Goal: Contribute content: Contribute content

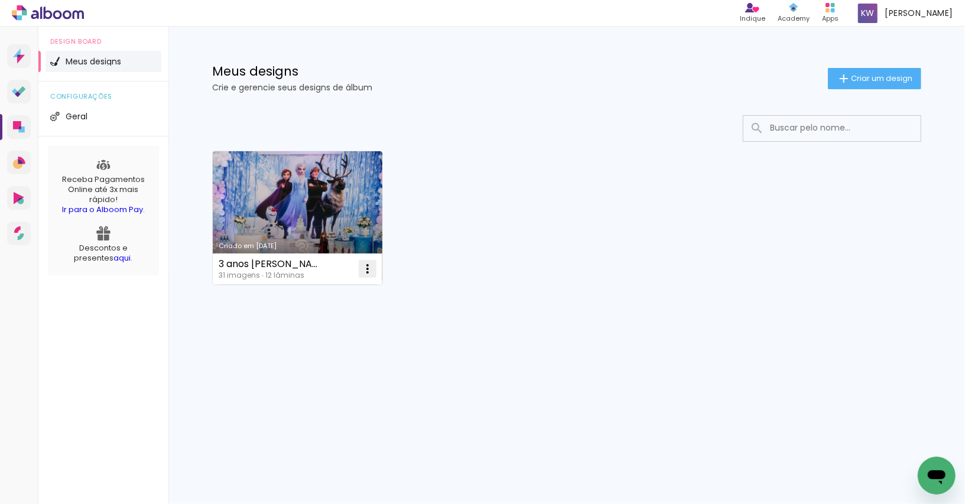
click at [371, 264] on iron-icon at bounding box center [368, 269] width 14 height 14
click at [335, 353] on paper-item "Excluir" at bounding box center [320, 347] width 116 height 24
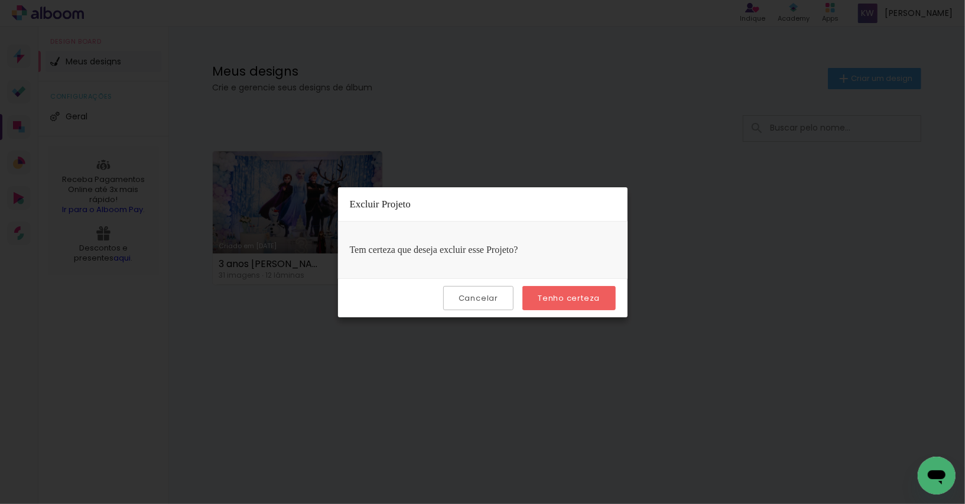
click at [0, 0] on slot "Tenho certeza" at bounding box center [0, 0] width 0 height 0
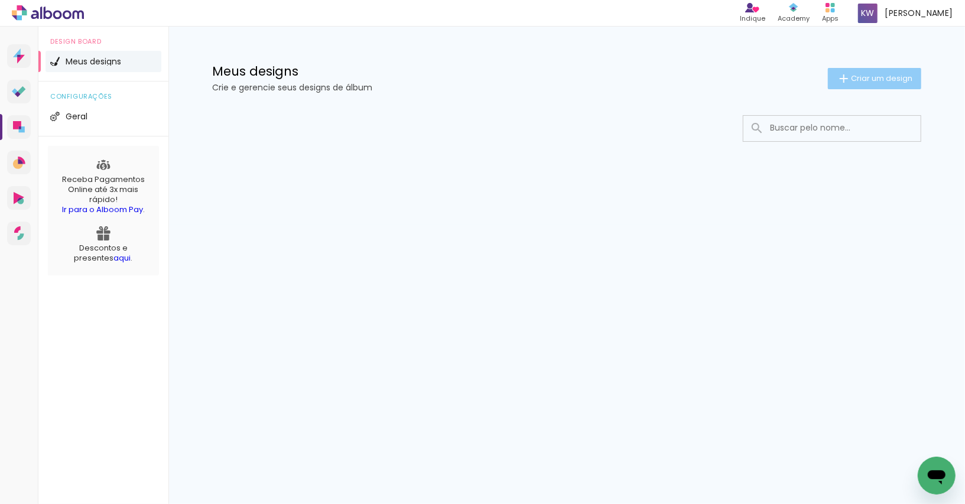
click at [866, 82] on span "Criar um design" at bounding box center [881, 78] width 61 height 8
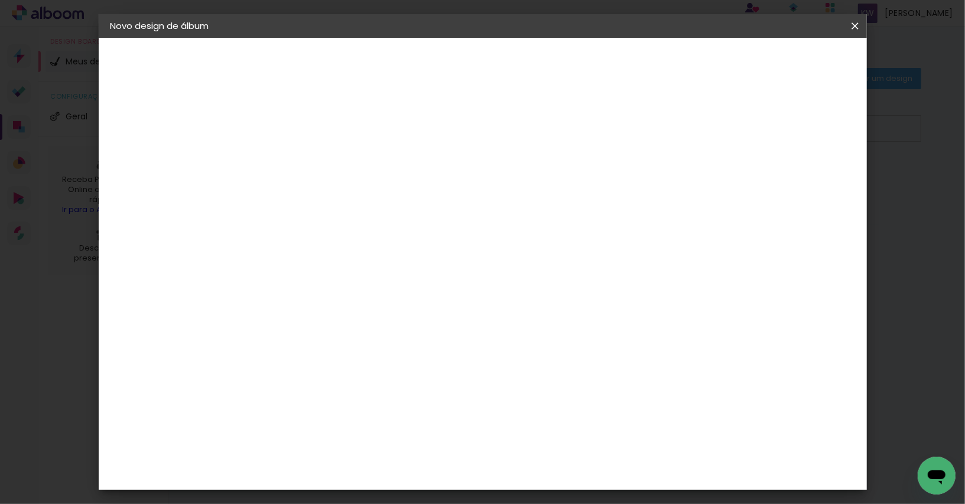
click at [337, 181] on div at bounding box center [303, 159] width 67 height 89
click at [308, 170] on paper-input-container "Título do álbum" at bounding box center [304, 159] width 8 height 30
type input "Esperando [PERSON_NAME]"
type paper-input "Esperando [PERSON_NAME]"
click at [0, 0] on slot "Avançar" at bounding box center [0, 0] width 0 height 0
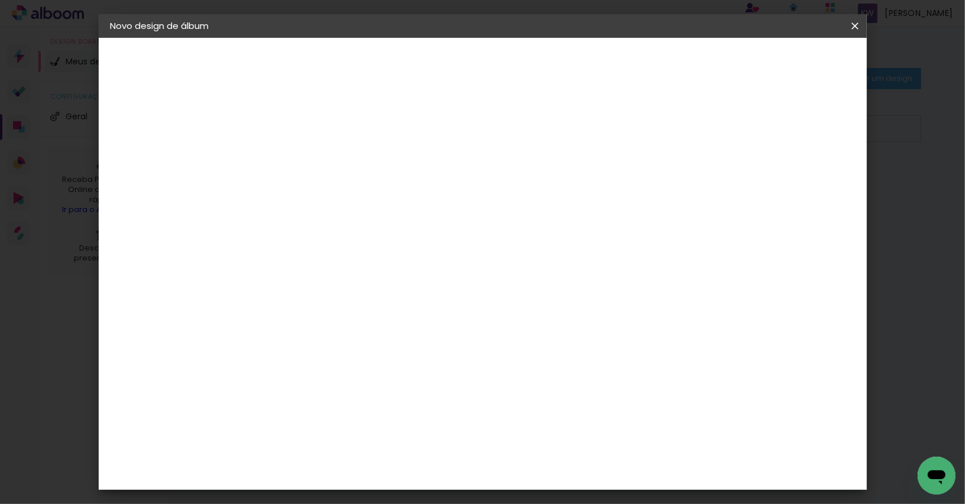
click at [357, 228] on input at bounding box center [322, 225] width 96 height 15
type input "system"
type paper-input "system"
click at [369, 177] on paper-input-container "País de atuação Brasil" at bounding box center [322, 189] width 104 height 27
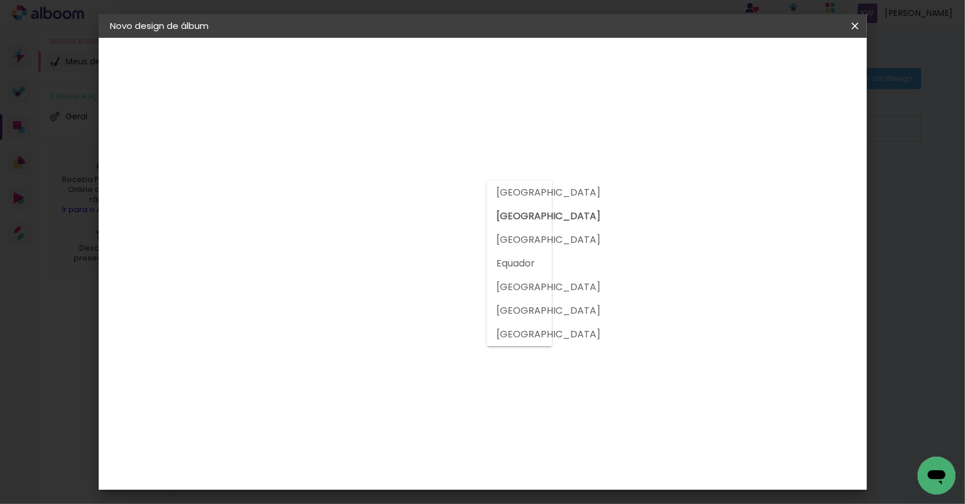
click at [0, 0] on slot "[GEOGRAPHIC_DATA]" at bounding box center [0, 0] width 0 height 0
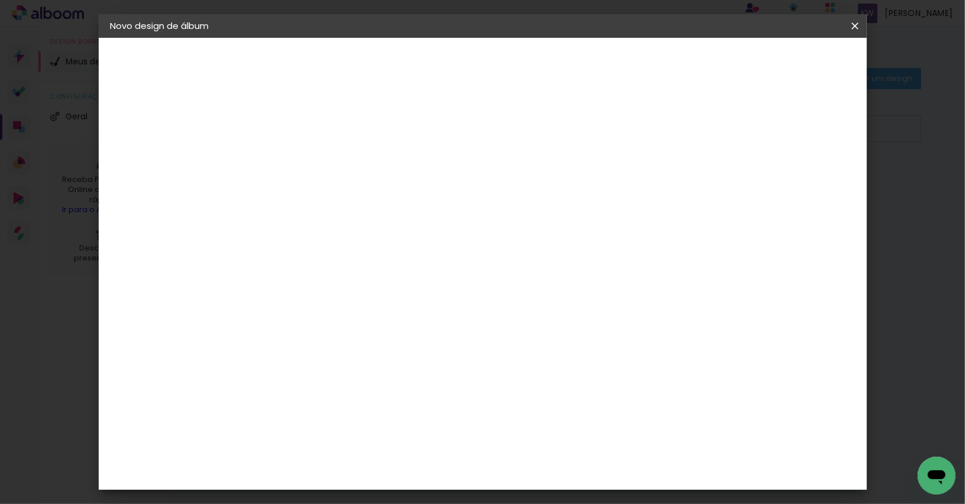
click at [374, 236] on paper-input-container "system" at bounding box center [322, 225] width 104 height 27
click at [374, 259] on paper-item "System ProLab" at bounding box center [322, 269] width 104 height 31
click at [0, 0] on slot "Avançar" at bounding box center [0, 0] width 0 height 0
click at [350, 197] on input "text" at bounding box center [327, 206] width 46 height 18
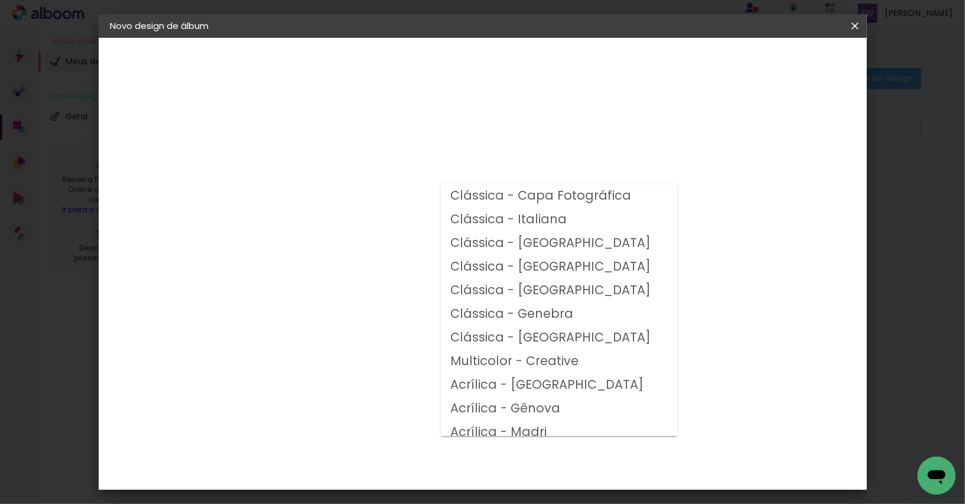
click at [0, 0] on slot "Clássica - [GEOGRAPHIC_DATA]" at bounding box center [0, 0] width 0 height 0
type input "Clássica - [GEOGRAPHIC_DATA]"
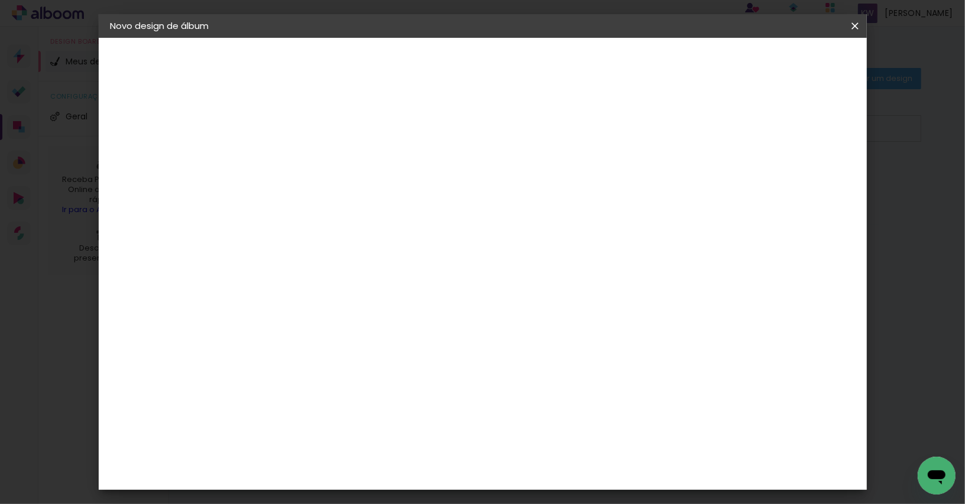
scroll to position [168, 0]
click at [0, 0] on slot "Avançar" at bounding box center [0, 0] width 0 height 0
click at [802, 72] on paper-button "Iniciar design" at bounding box center [763, 63] width 77 height 20
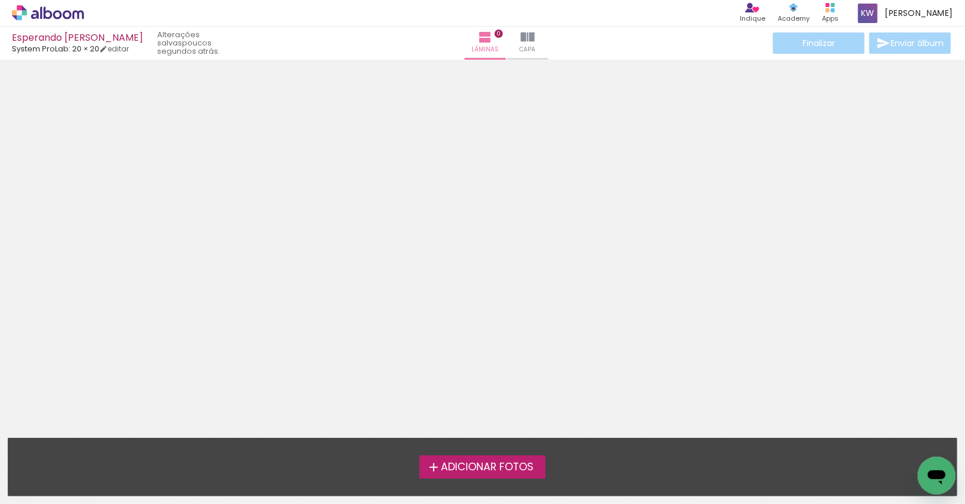
click at [464, 455] on div "Adicionar Fotos Solte suas fotos aqui..." at bounding box center [482, 467] width 949 height 57
click at [466, 467] on span "Adicionar Fotos" at bounding box center [487, 467] width 93 height 11
click at [0, 0] on input "file" at bounding box center [0, 0] width 0 height 0
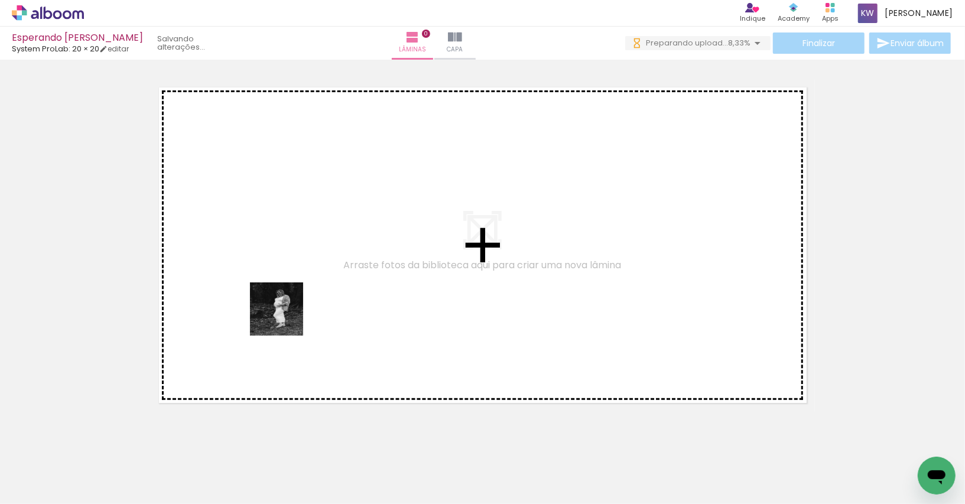
drag, startPoint x: 122, startPoint y: 468, endPoint x: 285, endPoint y: 318, distance: 222.1
click at [285, 318] on quentale-workspace at bounding box center [482, 252] width 965 height 504
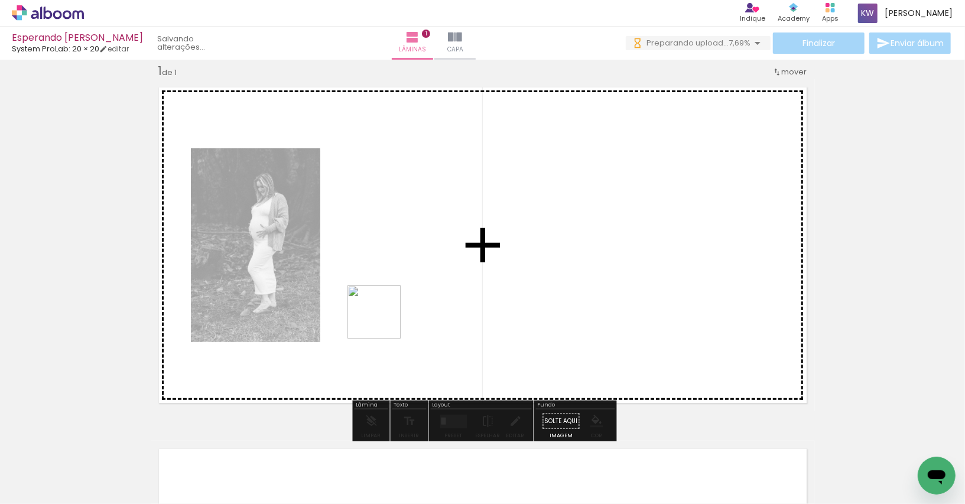
drag, startPoint x: 193, startPoint y: 474, endPoint x: 397, endPoint y: 315, distance: 258.6
click at [397, 315] on quentale-workspace at bounding box center [482, 252] width 965 height 504
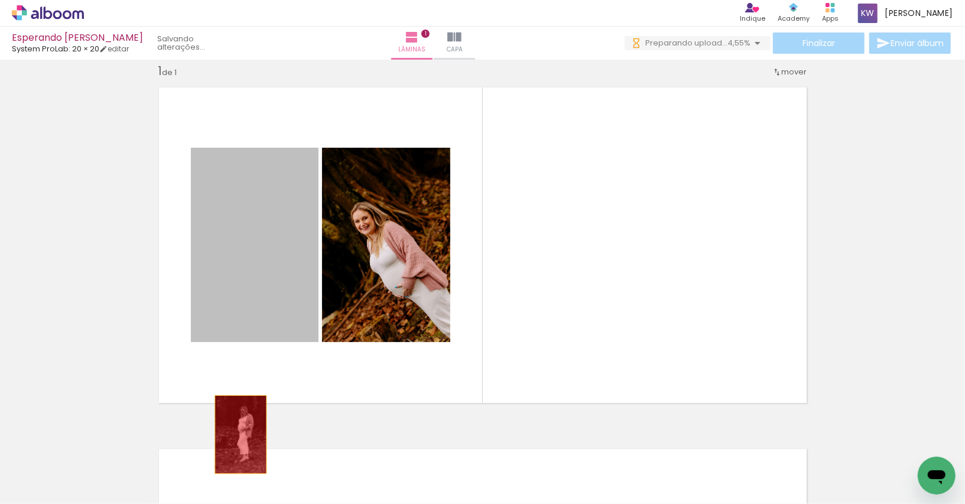
scroll to position [0, 0]
drag, startPoint x: 249, startPoint y: 254, endPoint x: 240, endPoint y: 472, distance: 218.9
click at [240, 472] on quentale-workspace at bounding box center [482, 252] width 965 height 504
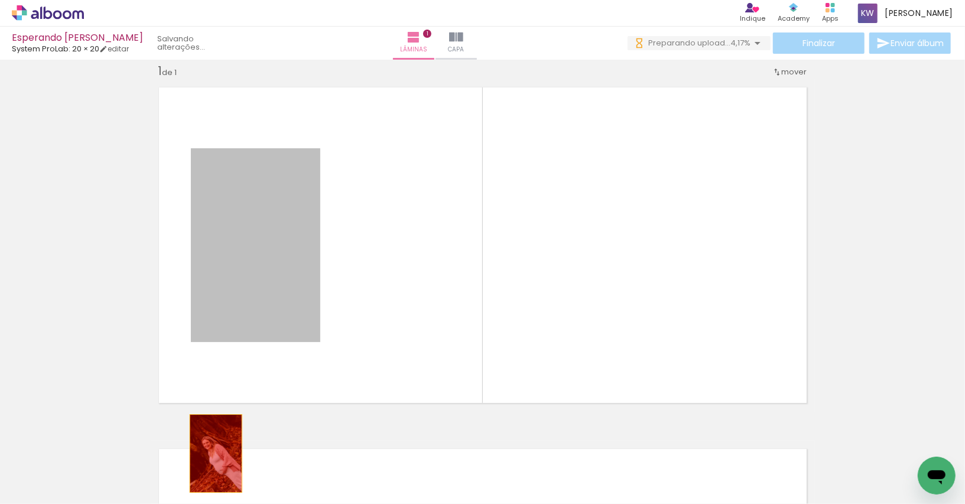
drag, startPoint x: 273, startPoint y: 295, endPoint x: 216, endPoint y: 453, distance: 168.5
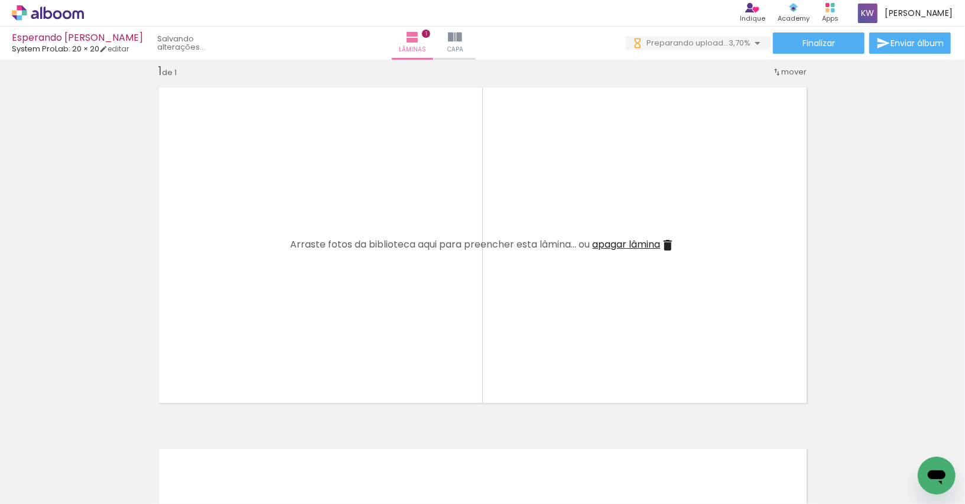
drag, startPoint x: 253, startPoint y: 473, endPoint x: 315, endPoint y: 292, distance: 191.2
click at [315, 292] on quentale-workspace at bounding box center [482, 252] width 965 height 504
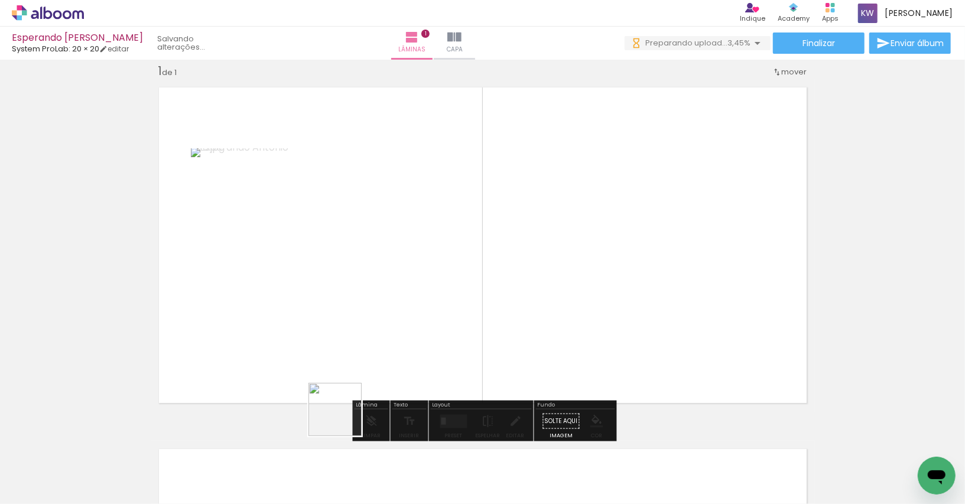
drag, startPoint x: 327, startPoint y: 486, endPoint x: 400, endPoint y: 311, distance: 189.5
click at [400, 311] on quentale-workspace at bounding box center [482, 252] width 965 height 504
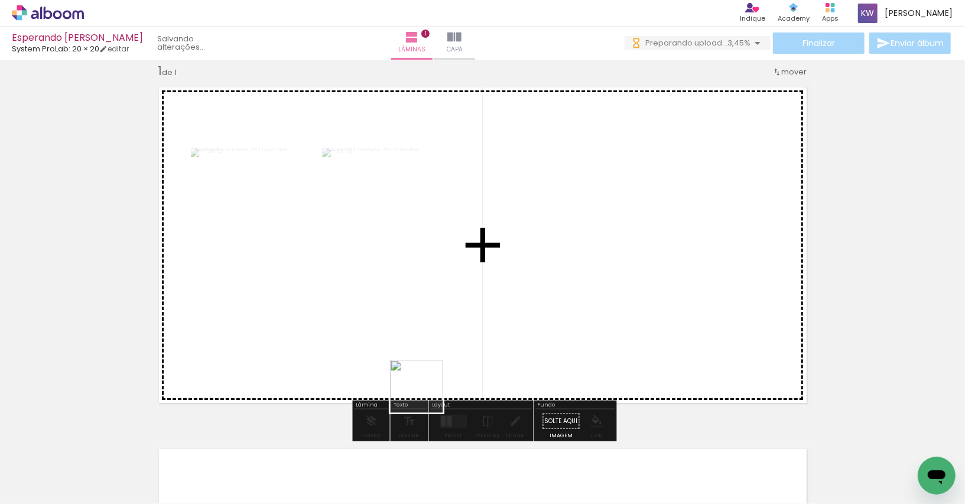
drag, startPoint x: 391, startPoint y: 483, endPoint x: 494, endPoint y: 308, distance: 202.9
click at [494, 308] on quentale-workspace at bounding box center [482, 252] width 965 height 504
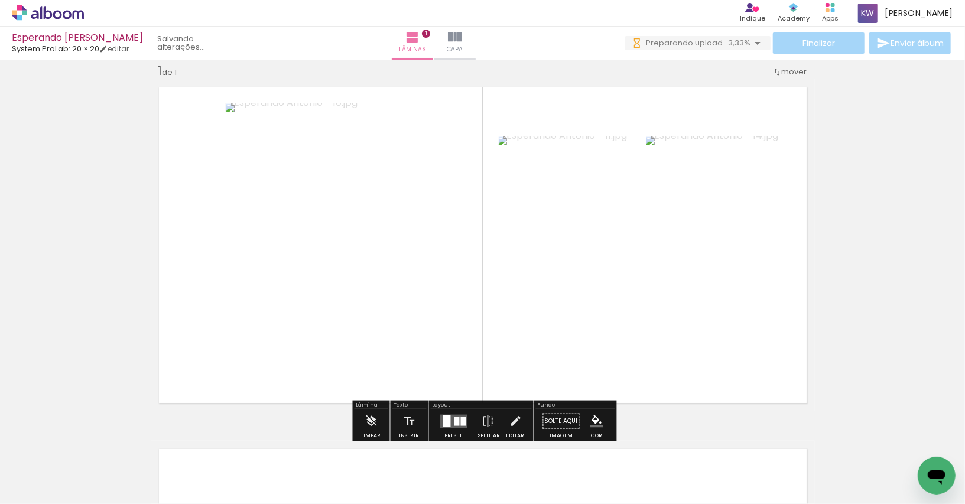
click at [457, 419] on quentale-layouter at bounding box center [453, 421] width 27 height 14
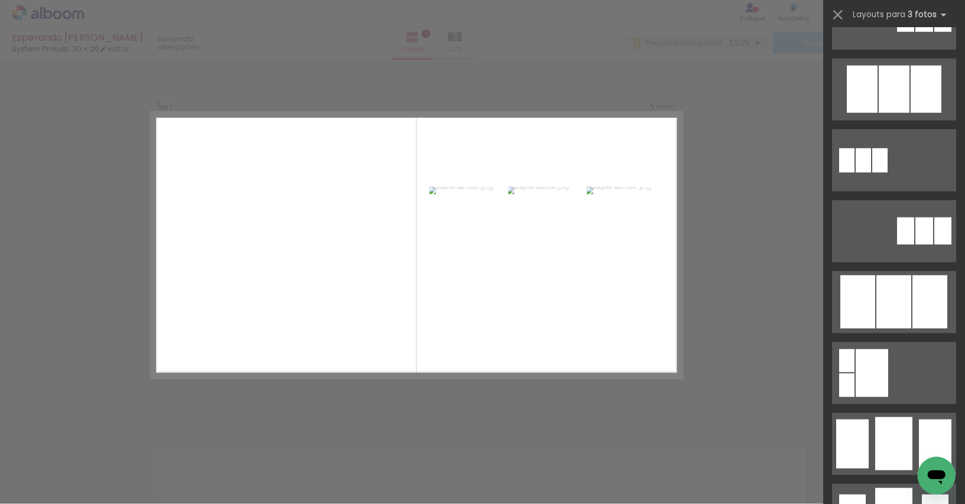
scroll to position [554, 0]
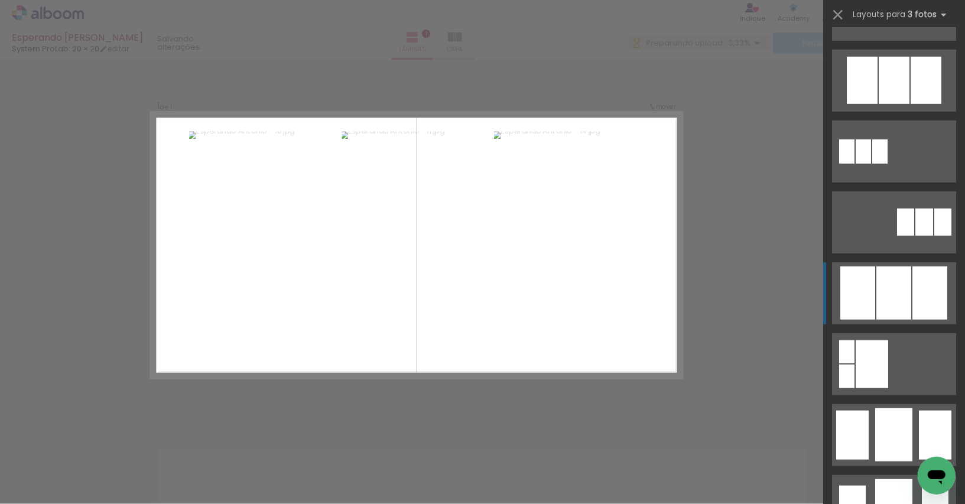
click at [896, 284] on div at bounding box center [894, 293] width 35 height 53
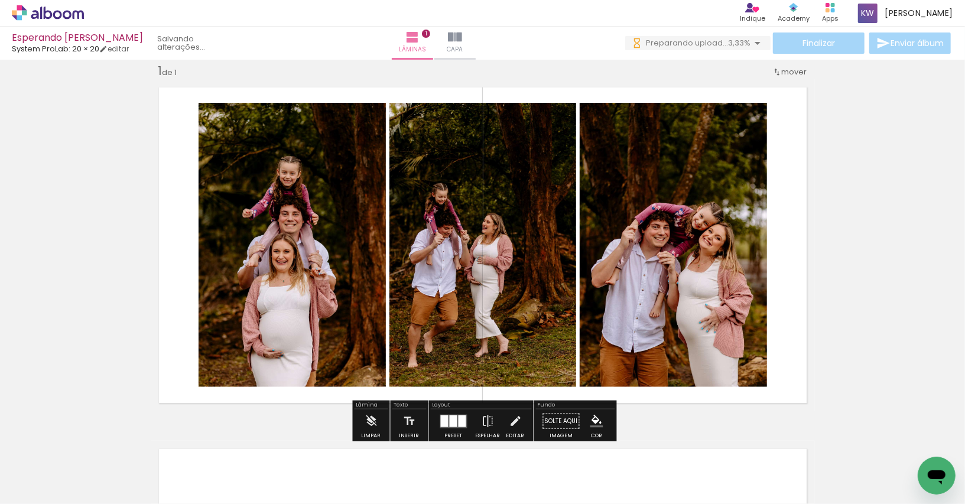
click at [540, 258] on quentale-photo at bounding box center [483, 245] width 187 height 284
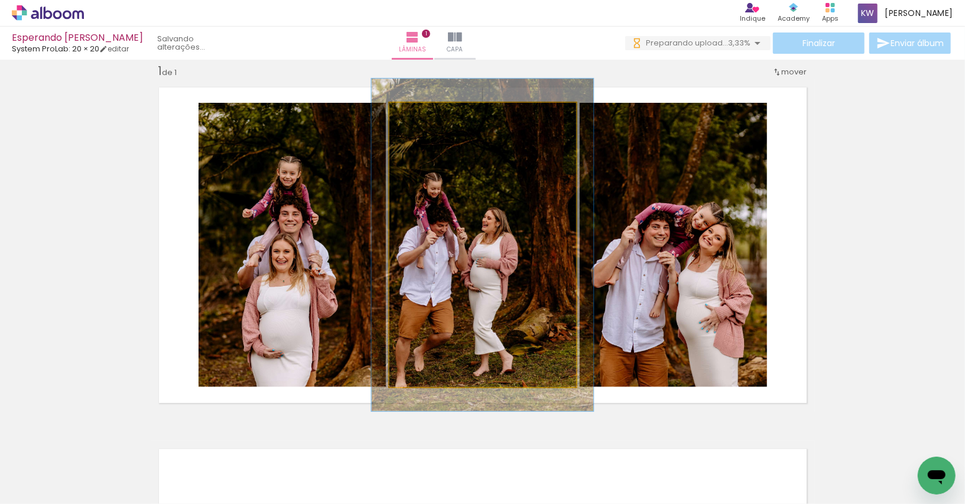
drag, startPoint x: 420, startPoint y: 117, endPoint x: 427, endPoint y: 117, distance: 7.7
type paper-slider "119"
click at [427, 117] on div at bounding box center [423, 115] width 19 height 19
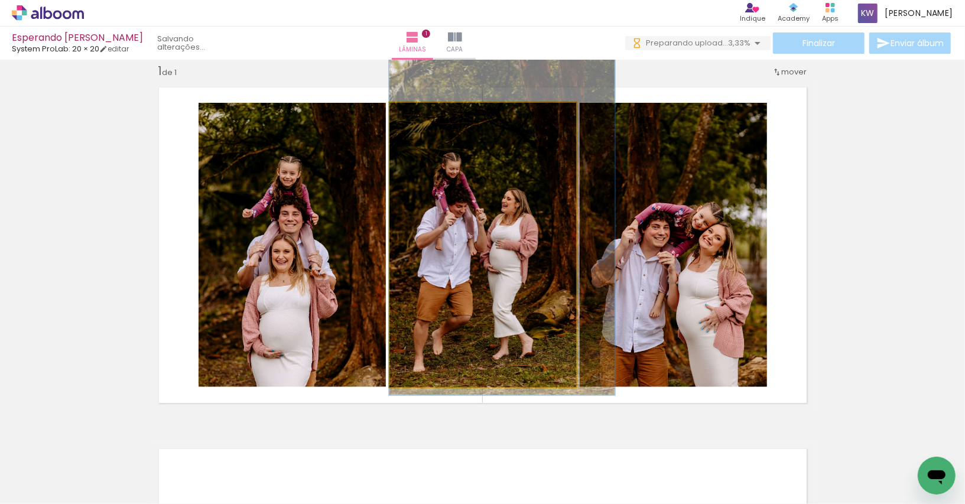
drag, startPoint x: 505, startPoint y: 220, endPoint x: 536, endPoint y: 202, distance: 36.1
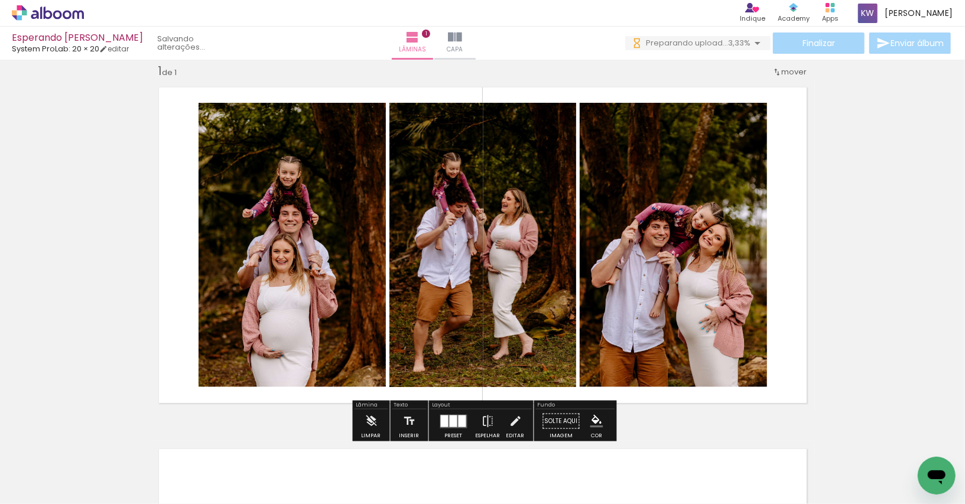
click at [803, 181] on quentale-layouter at bounding box center [483, 245] width 664 height 332
click at [867, 180] on div "Inserir lâmina 1 de 1" at bounding box center [482, 411] width 965 height 724
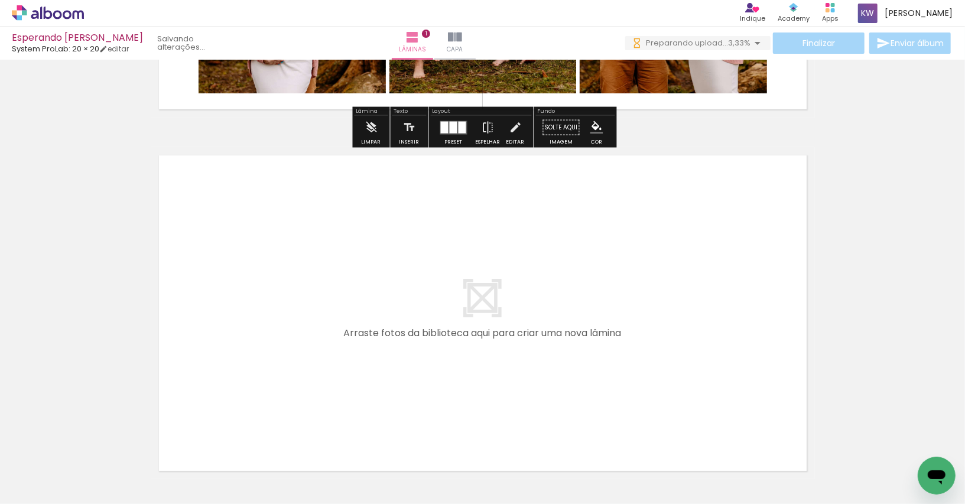
scroll to position [312, 0]
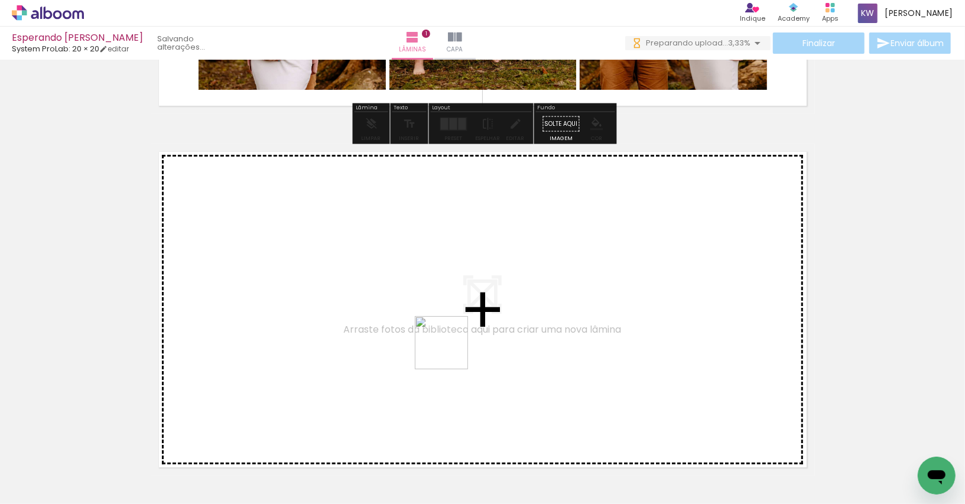
drag, startPoint x: 450, startPoint y: 481, endPoint x: 450, endPoint y: 351, distance: 130.0
click at [450, 351] on quentale-workspace at bounding box center [482, 252] width 965 height 504
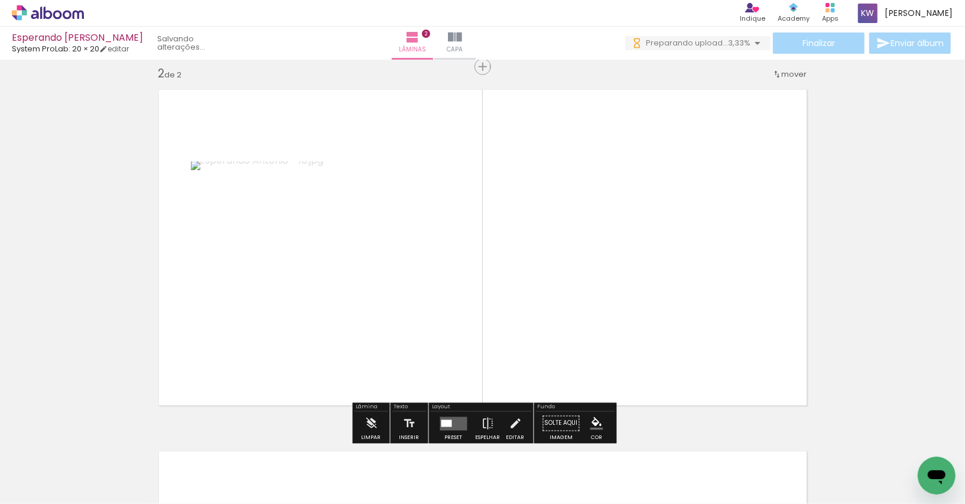
scroll to position [376, 0]
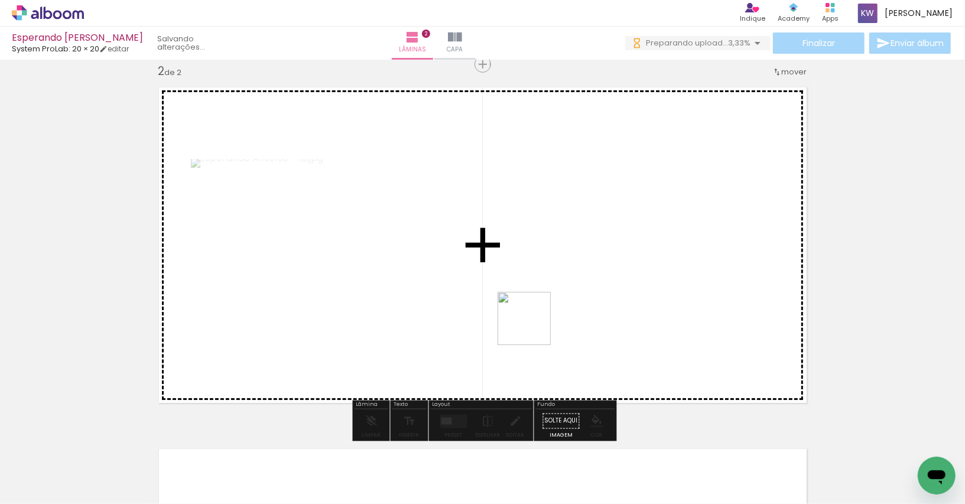
drag, startPoint x: 525, startPoint y: 463, endPoint x: 538, endPoint y: 316, distance: 147.7
click at [538, 316] on quentale-workspace at bounding box center [482, 252] width 965 height 504
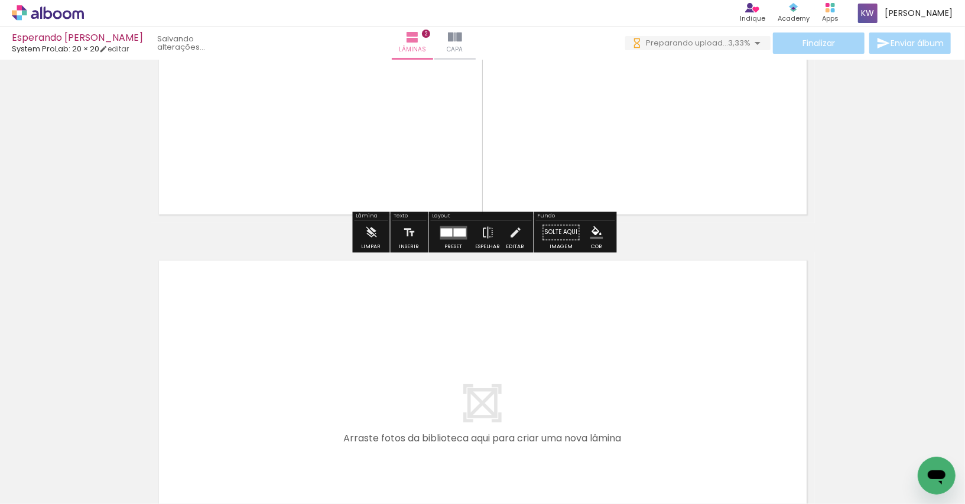
scroll to position [569, 0]
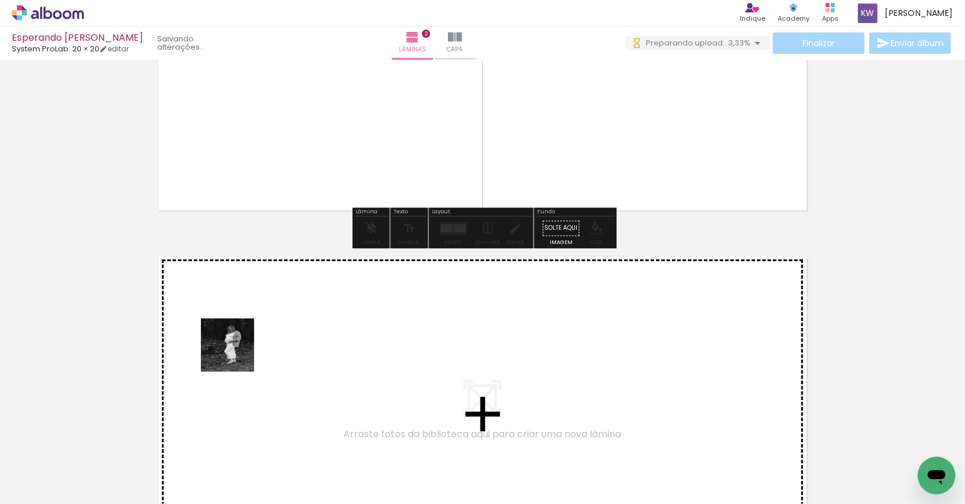
drag, startPoint x: 121, startPoint y: 473, endPoint x: 242, endPoint y: 350, distance: 172.6
click at [242, 350] on quentale-workspace at bounding box center [482, 252] width 965 height 504
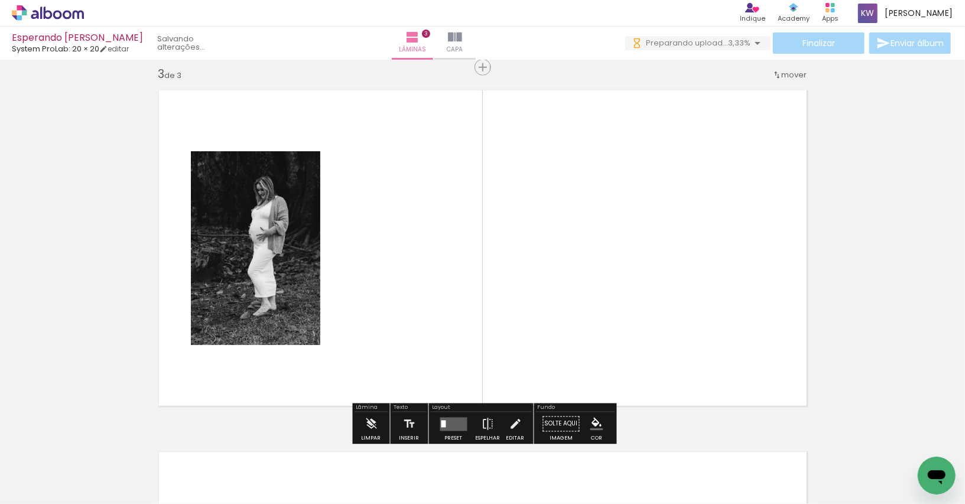
scroll to position [738, 0]
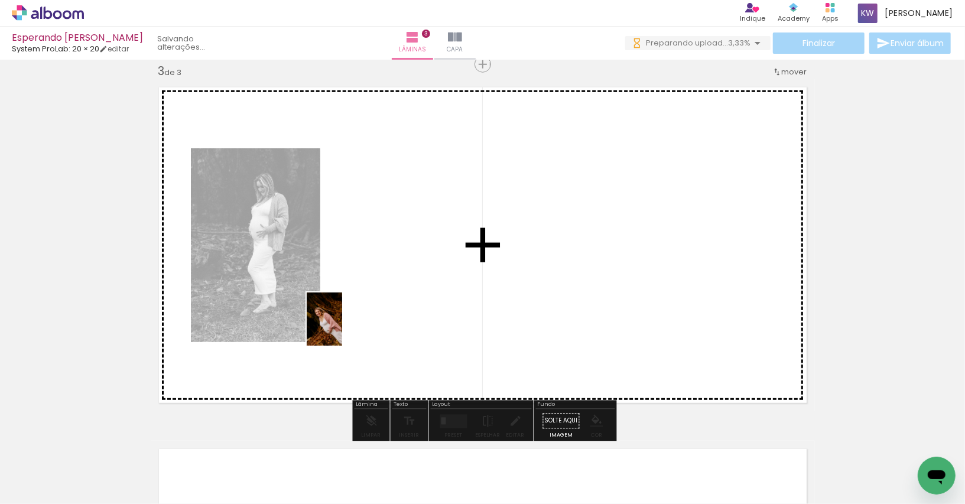
drag, startPoint x: 194, startPoint y: 475, endPoint x: 343, endPoint y: 328, distance: 209.4
click at [343, 328] on quentale-workspace at bounding box center [482, 252] width 965 height 504
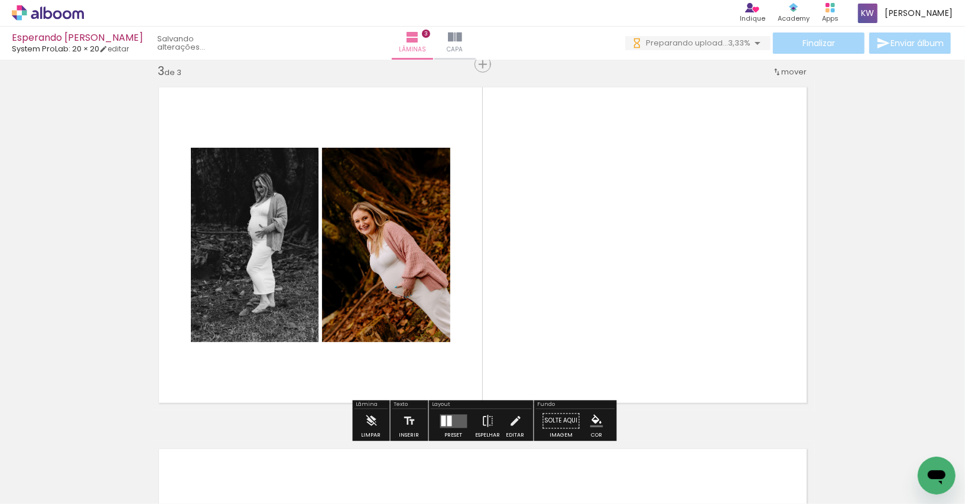
drag, startPoint x: 589, startPoint y: 465, endPoint x: 597, endPoint y: 278, distance: 187.0
click at [596, 278] on quentale-workspace at bounding box center [482, 252] width 965 height 504
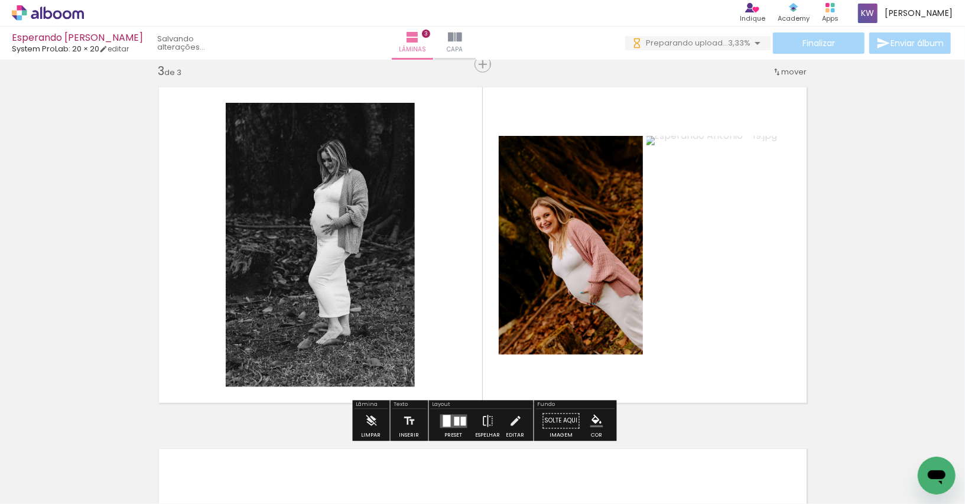
click at [461, 417] on div at bounding box center [463, 421] width 5 height 9
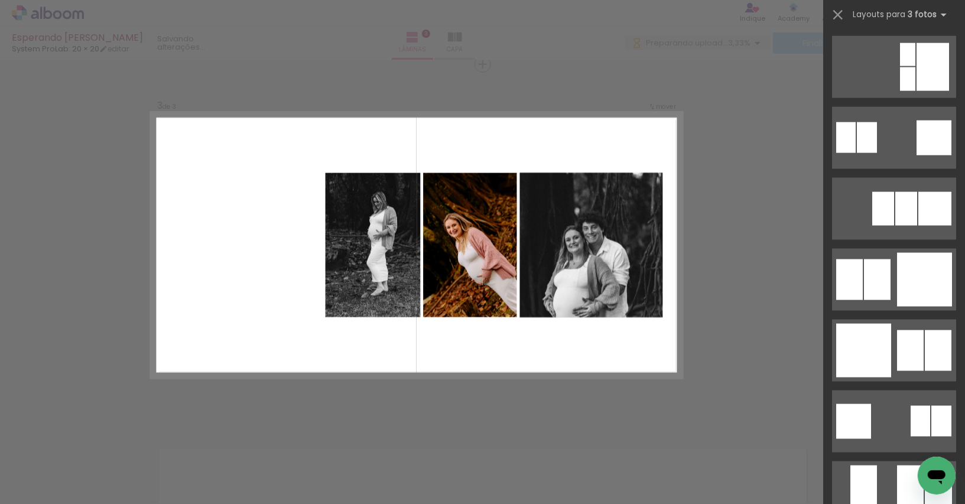
scroll to position [1149, 0]
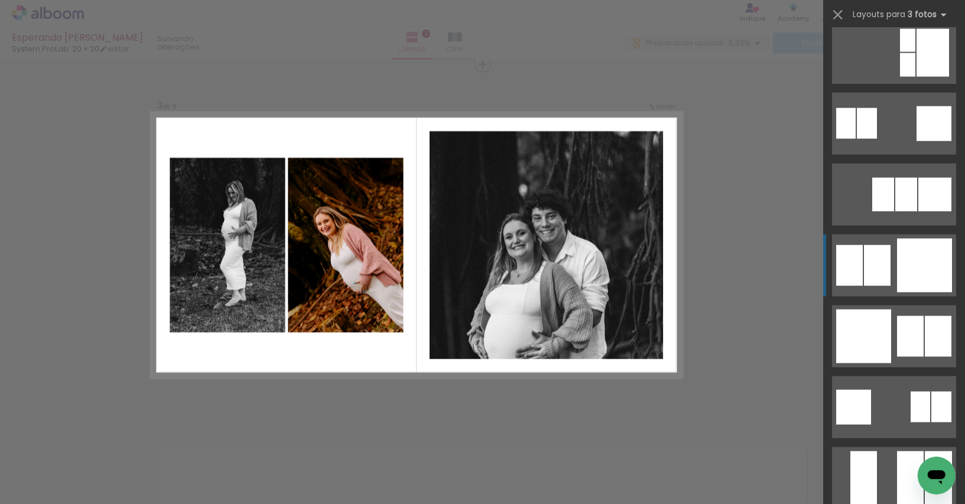
click at [888, 272] on div at bounding box center [877, 265] width 27 height 41
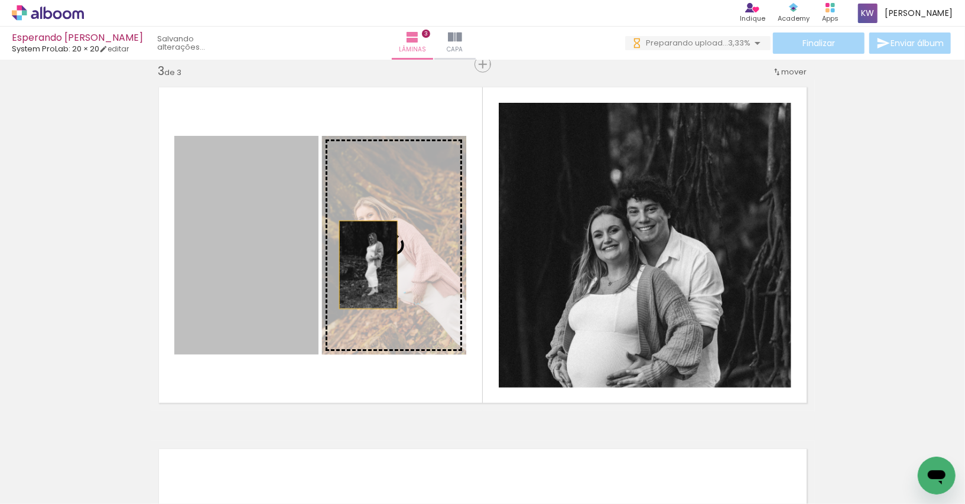
drag, startPoint x: 244, startPoint y: 269, endPoint x: 368, endPoint y: 265, distance: 124.2
click at [0, 0] on slot at bounding box center [0, 0] width 0 height 0
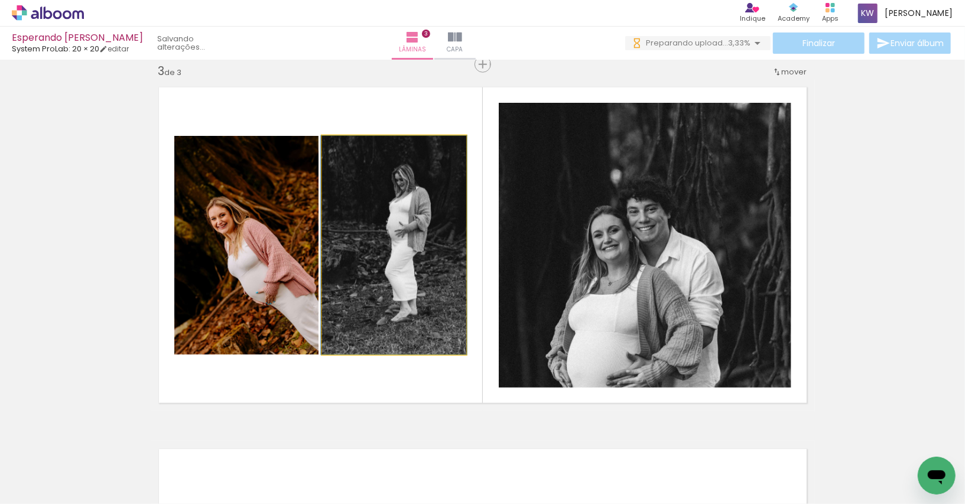
click at [368, 265] on quentale-photo at bounding box center [394, 245] width 144 height 219
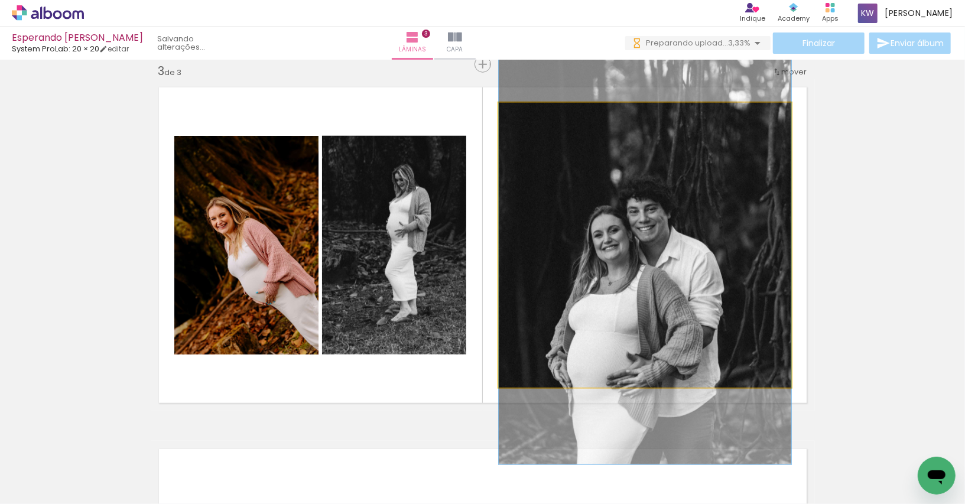
click at [652, 263] on quentale-photo at bounding box center [645, 245] width 293 height 285
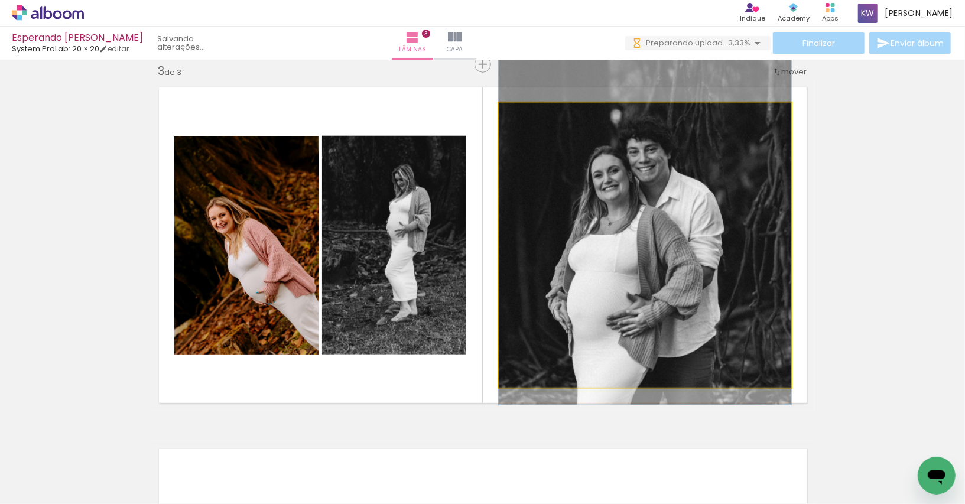
drag, startPoint x: 687, startPoint y: 284, endPoint x: 687, endPoint y: 225, distance: 59.7
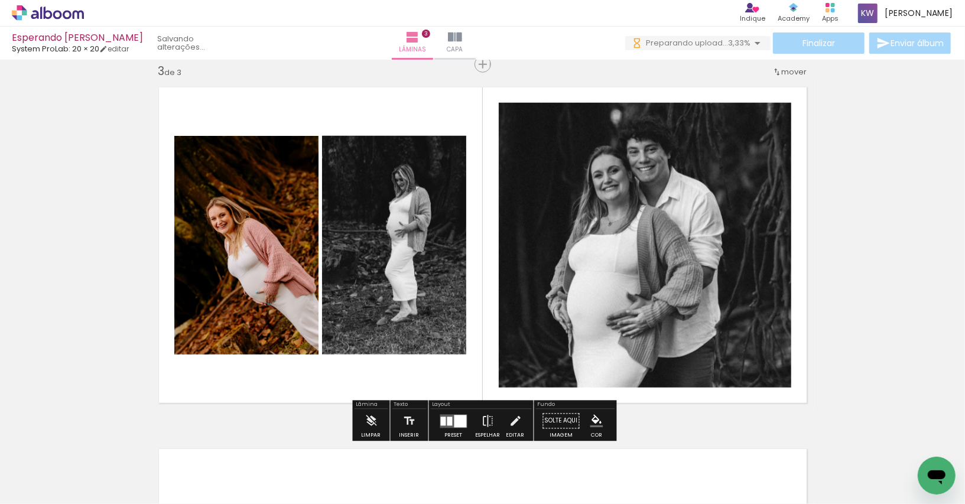
click at [896, 200] on div "Inserir lâmina 1 de 3 Inserir lâmina 2 de 3 Inserir lâmina 3 de 3" at bounding box center [482, 49] width 965 height 1447
click at [636, 235] on quentale-photo at bounding box center [645, 245] width 293 height 285
click at [776, 148] on quentale-photo at bounding box center [645, 245] width 293 height 285
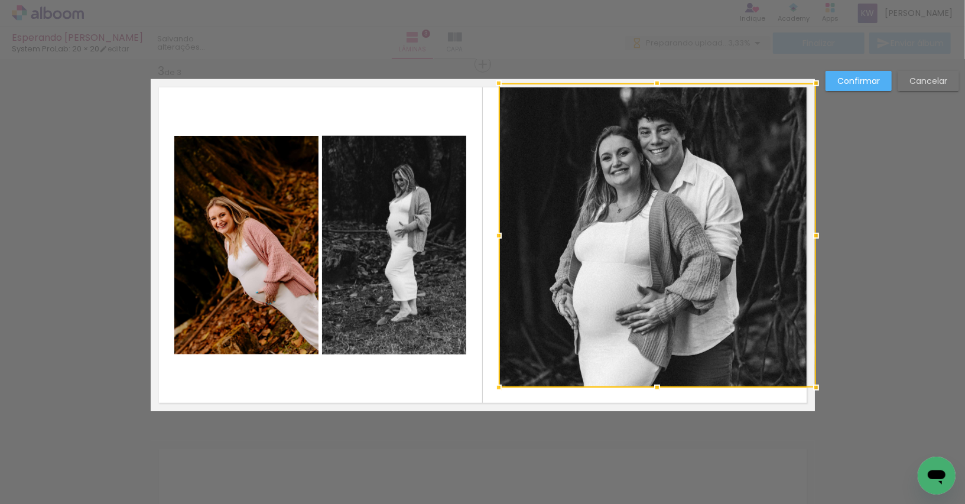
drag, startPoint x: 790, startPoint y: 102, endPoint x: 812, endPoint y: 83, distance: 29.3
click at [812, 83] on div at bounding box center [816, 84] width 24 height 24
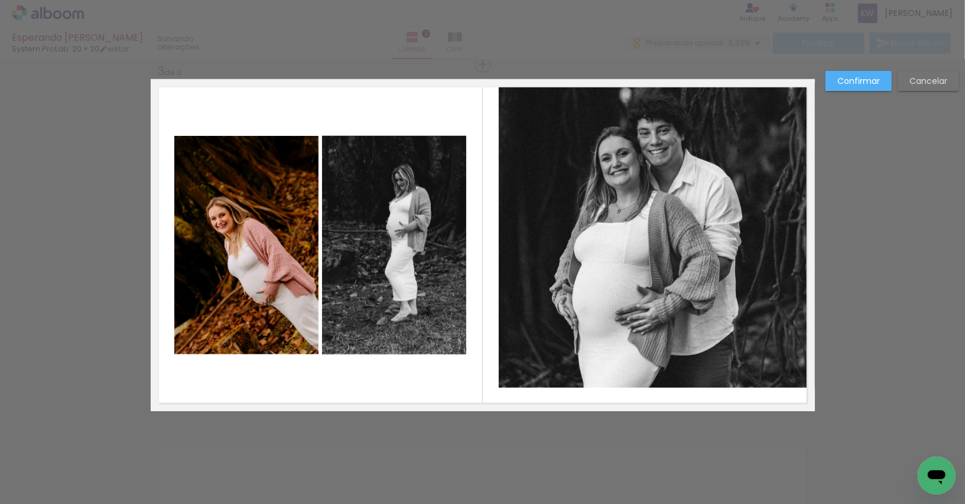
click at [547, 332] on quentale-photo at bounding box center [657, 235] width 316 height 305
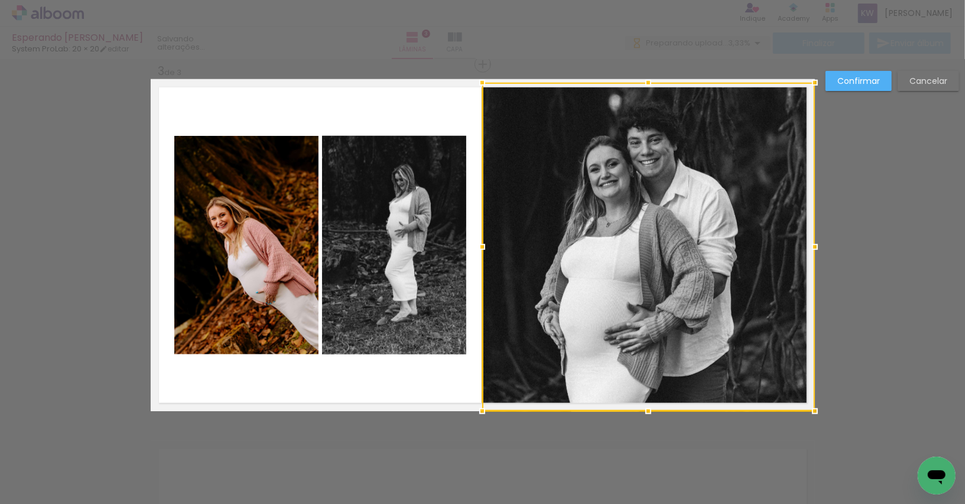
drag, startPoint x: 497, startPoint y: 387, endPoint x: 483, endPoint y: 408, distance: 25.2
click at [483, 408] on div at bounding box center [482, 412] width 24 height 24
click at [817, 303] on div "Confirmar Cancelar" at bounding box center [482, 58] width 965 height 1475
click at [0, 0] on slot "Confirmar" at bounding box center [0, 0] width 0 height 0
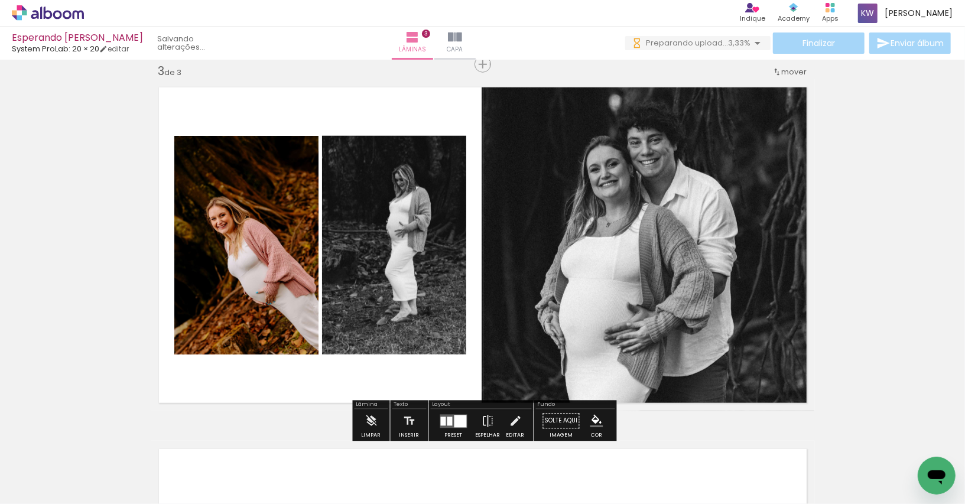
click at [865, 125] on div "Inserir lâmina 1 de 3 Inserir lâmina 2 de 3 Inserir lâmina 3 de 3" at bounding box center [482, 49] width 965 height 1447
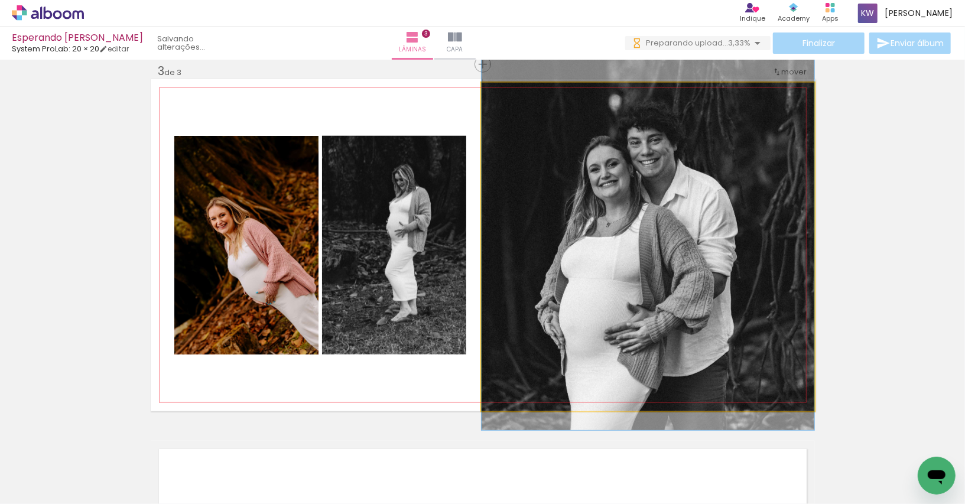
click at [701, 219] on quentale-photo at bounding box center [648, 247] width 333 height 329
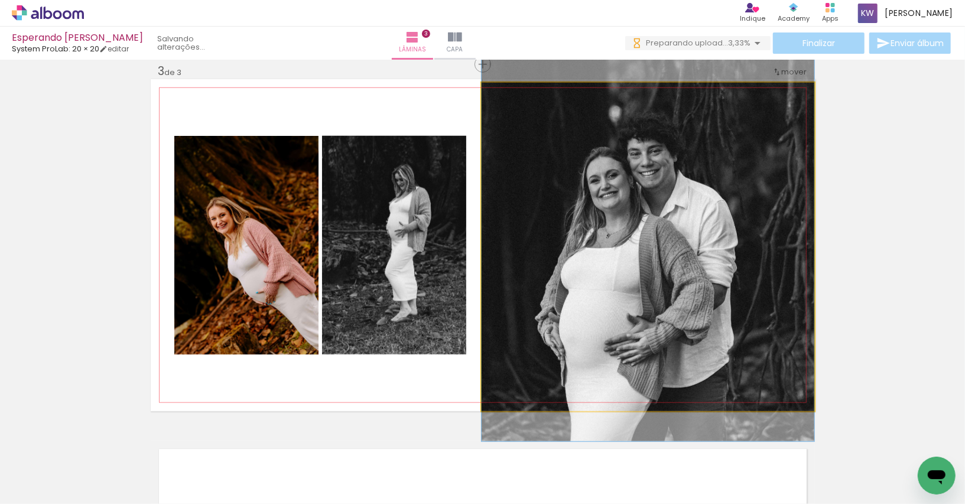
drag, startPoint x: 697, startPoint y: 215, endPoint x: 698, endPoint y: 226, distance: 11.8
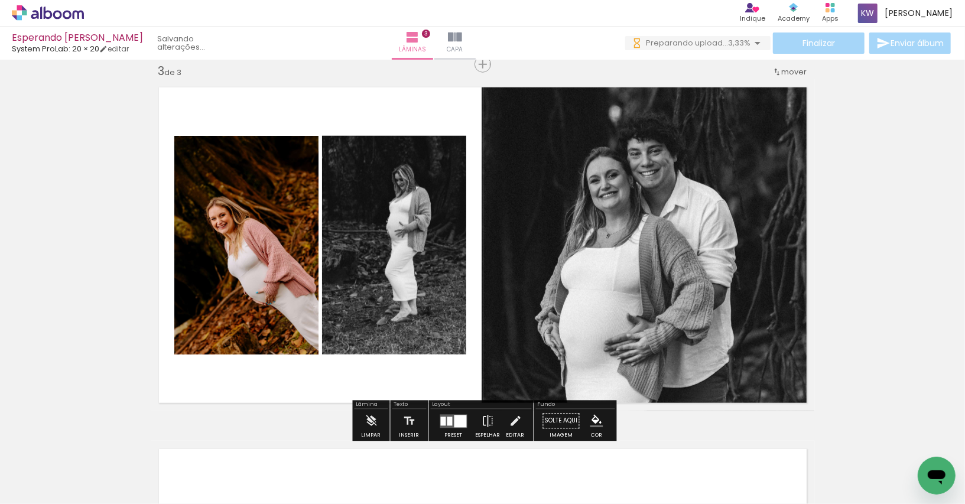
click at [884, 195] on div "Inserir lâmina 1 de 3 Inserir lâmina 2 de 3 Inserir lâmina 3 de 3" at bounding box center [482, 49] width 965 height 1447
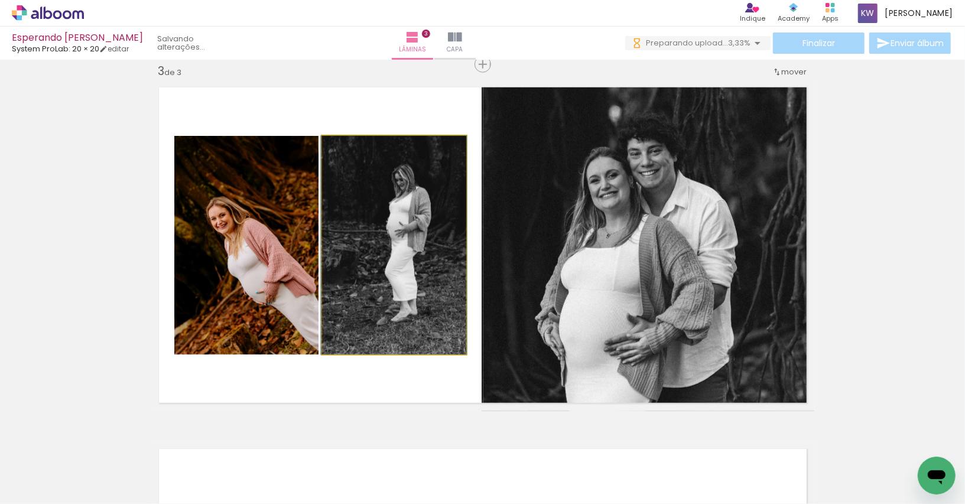
click at [437, 274] on quentale-photo at bounding box center [394, 245] width 144 height 219
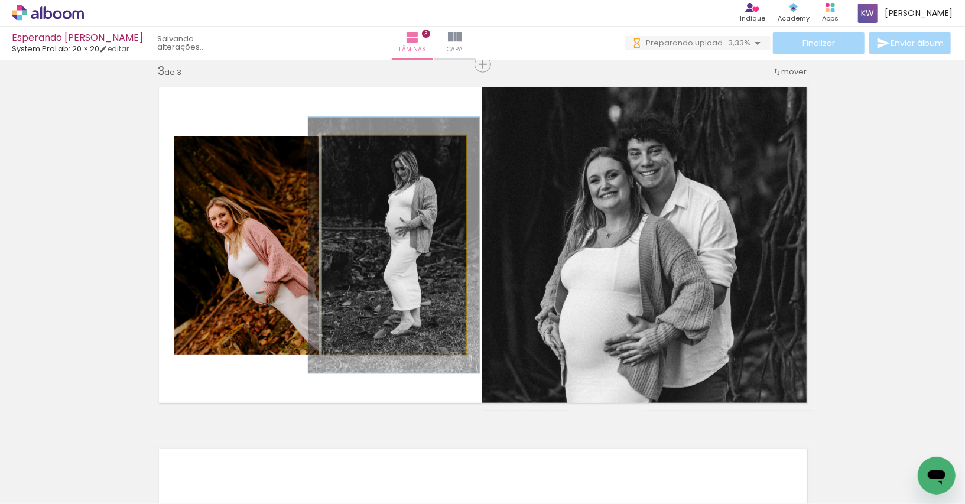
drag, startPoint x: 352, startPoint y: 151, endPoint x: 359, endPoint y: 151, distance: 7.1
type paper-slider "117"
click at [359, 151] on div at bounding box center [356, 148] width 19 height 19
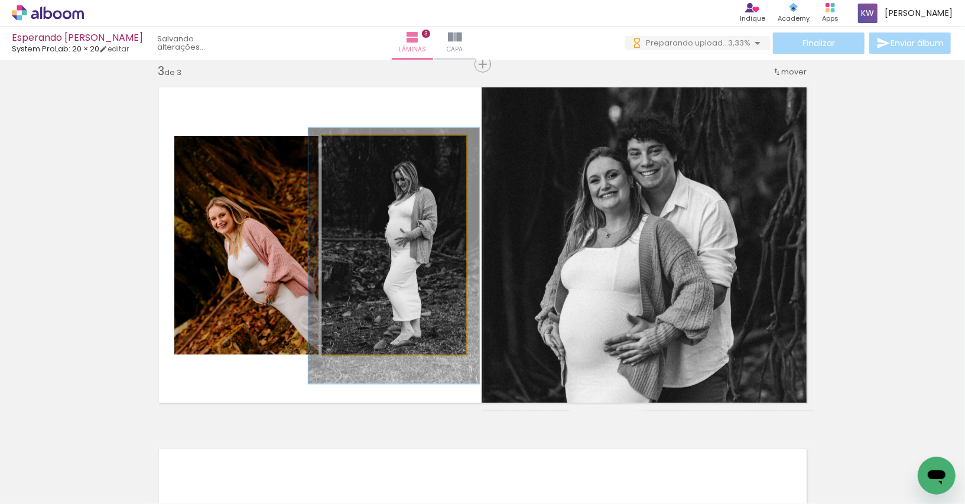
drag, startPoint x: 412, startPoint y: 193, endPoint x: 412, endPoint y: 203, distance: 10.0
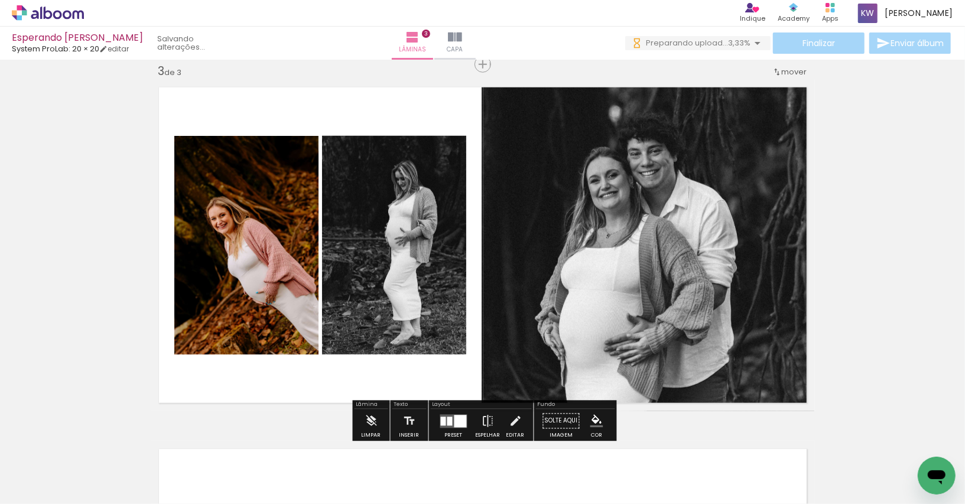
click at [122, 272] on div "Inserir lâmina 1 de 3 Inserir lâmina 2 de 3 Inserir lâmina 3 de 3" at bounding box center [482, 49] width 965 height 1447
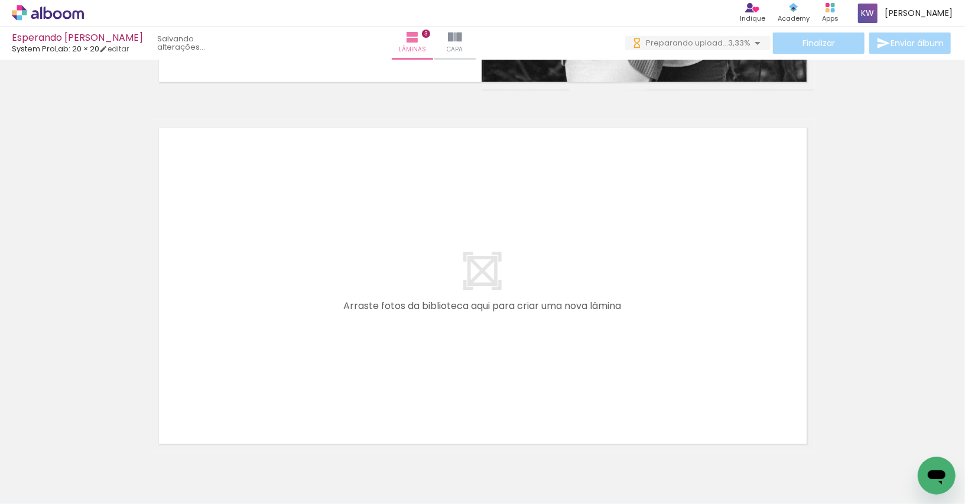
scroll to position [1064, 0]
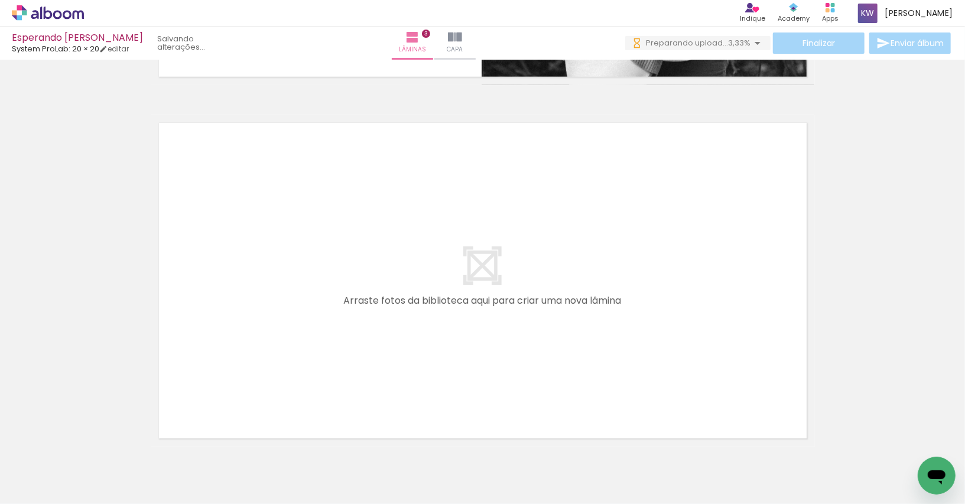
drag, startPoint x: 658, startPoint y: 466, endPoint x: 640, endPoint y: 329, distance: 138.4
click at [640, 329] on quentale-workspace at bounding box center [482, 252] width 965 height 504
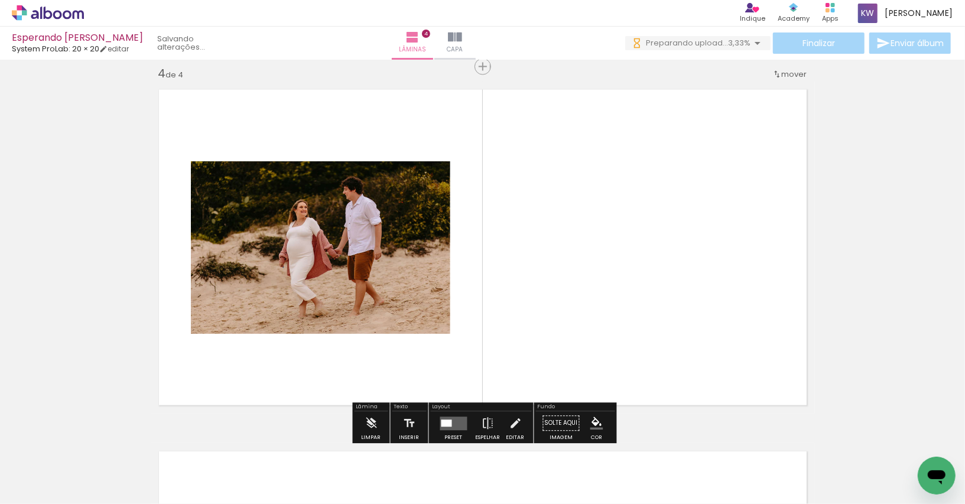
scroll to position [1100, 0]
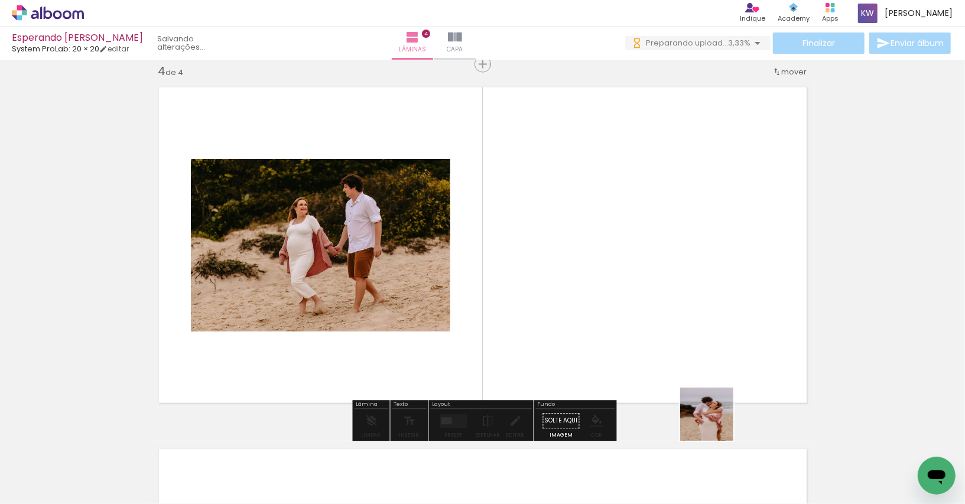
drag, startPoint x: 720, startPoint y: 452, endPoint x: 715, endPoint y: 333, distance: 118.3
click at [715, 333] on quentale-workspace at bounding box center [482, 252] width 965 height 504
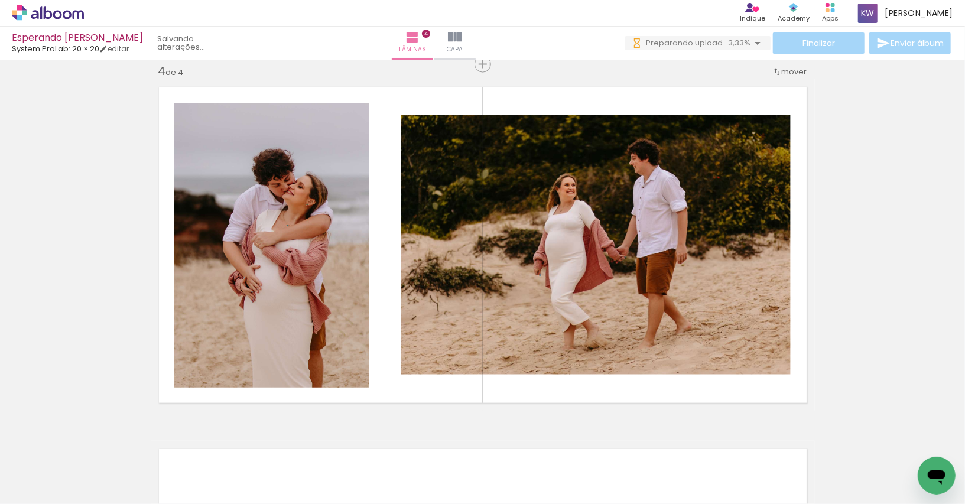
scroll to position [0, 324]
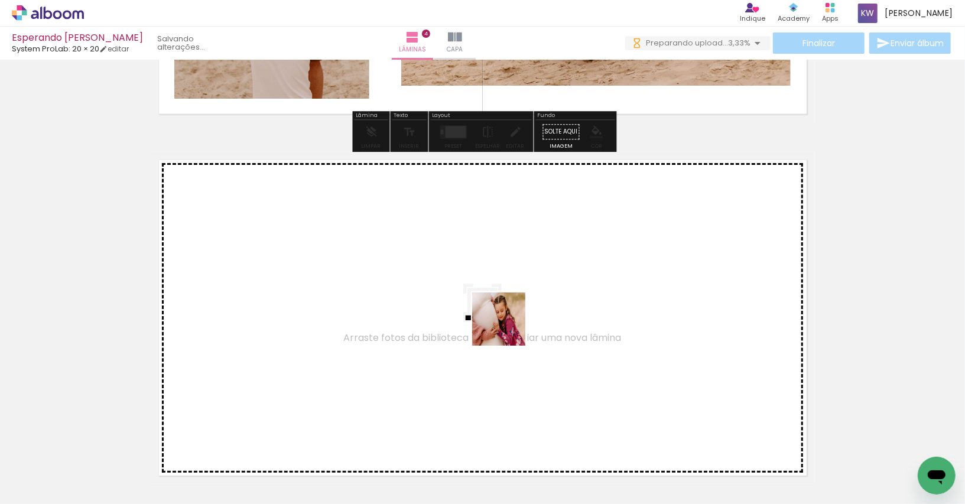
drag, startPoint x: 480, startPoint y: 476, endPoint x: 508, endPoint y: 328, distance: 151.0
click at [508, 328] on quentale-workspace at bounding box center [482, 252] width 965 height 504
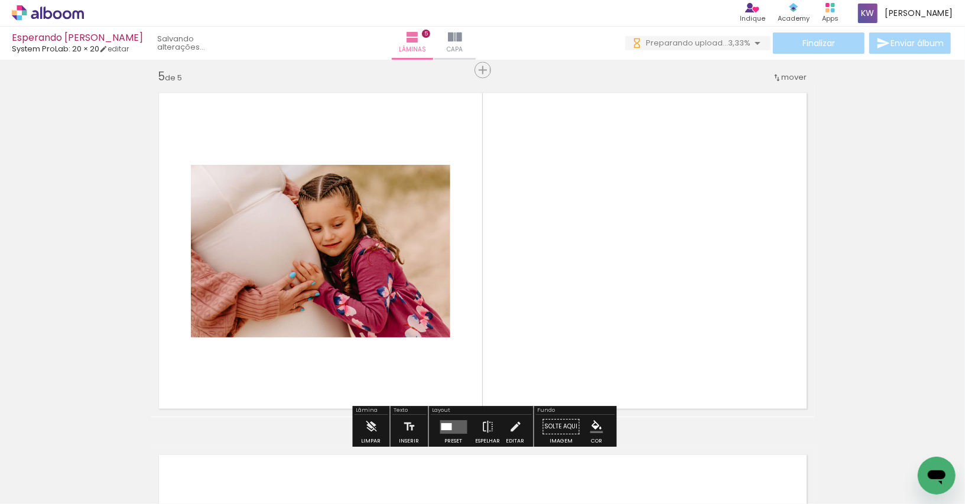
scroll to position [1462, 0]
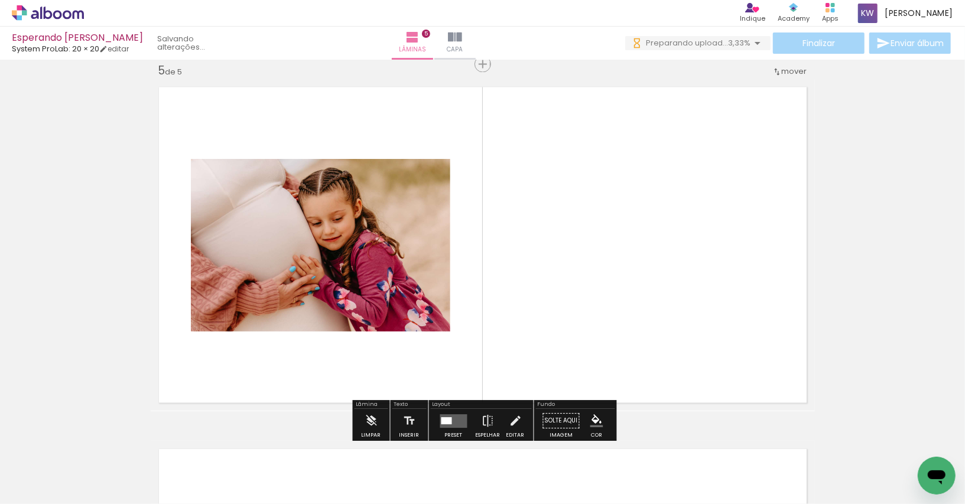
drag, startPoint x: 525, startPoint y: 472, endPoint x: 550, endPoint y: 307, distance: 166.8
click at [550, 307] on quentale-workspace at bounding box center [482, 252] width 965 height 504
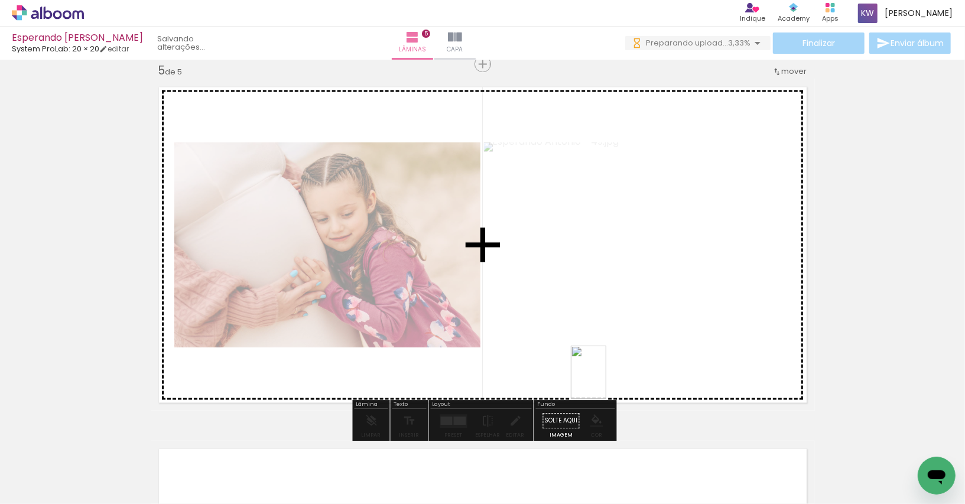
drag, startPoint x: 595, startPoint y: 460, endPoint x: 607, endPoint y: 379, distance: 81.2
click at [607, 379] on quentale-workspace at bounding box center [482, 252] width 965 height 504
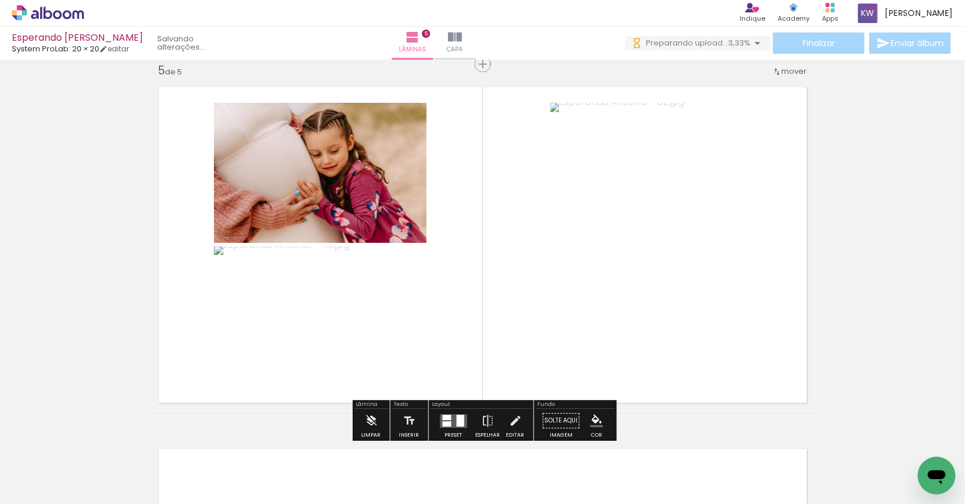
click at [448, 421] on div at bounding box center [447, 423] width 9 height 5
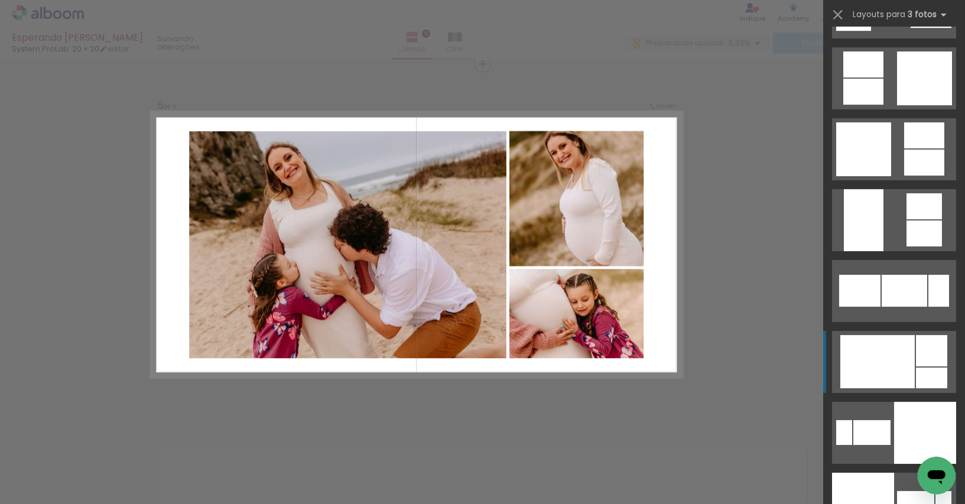
scroll to position [2331, 0]
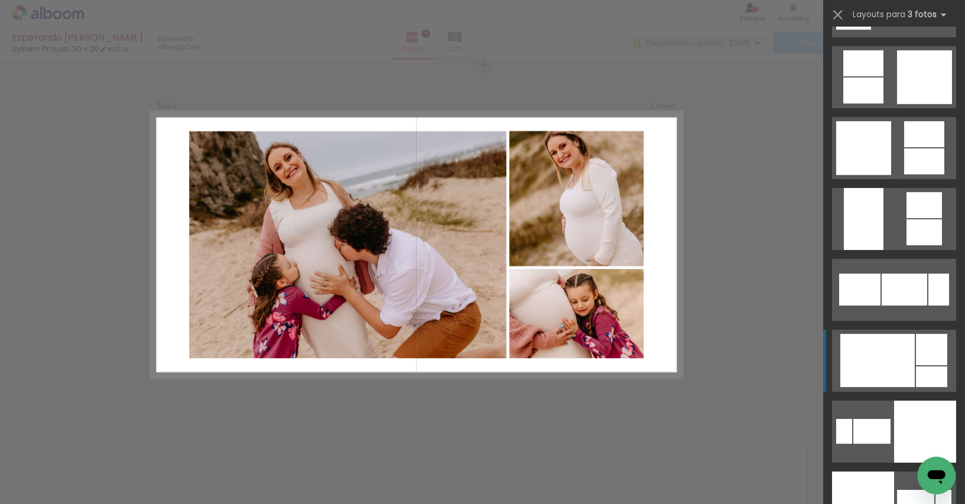
click at [882, 370] on div at bounding box center [877, 360] width 74 height 53
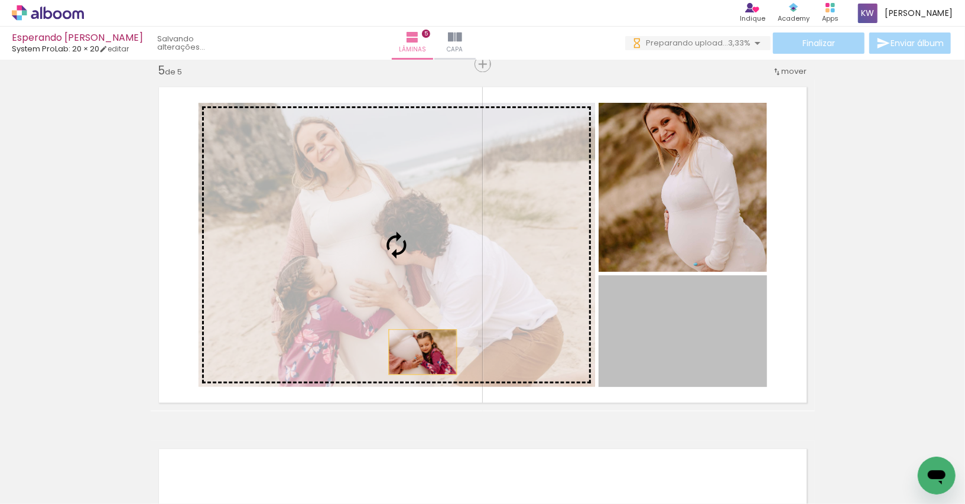
drag, startPoint x: 669, startPoint y: 353, endPoint x: 422, endPoint y: 352, distance: 247.1
click at [0, 0] on slot at bounding box center [0, 0] width 0 height 0
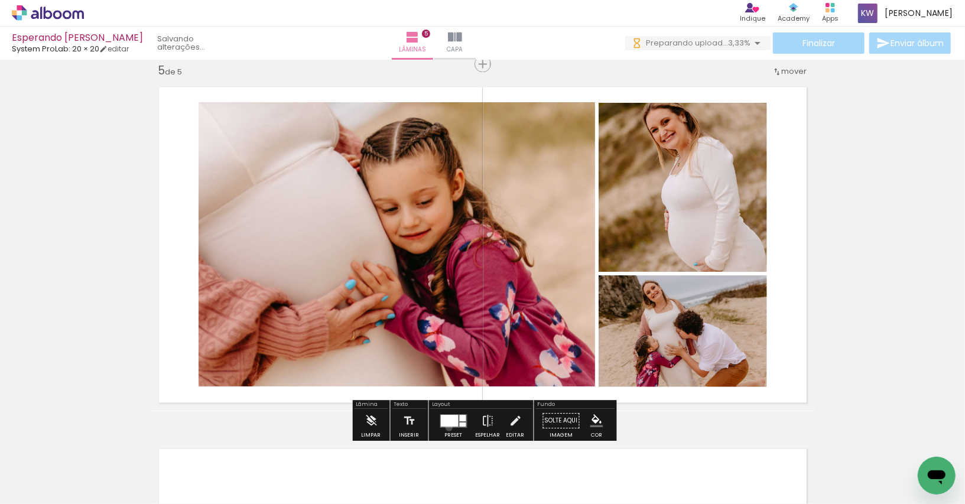
click at [446, 427] on div at bounding box center [454, 422] width 32 height 24
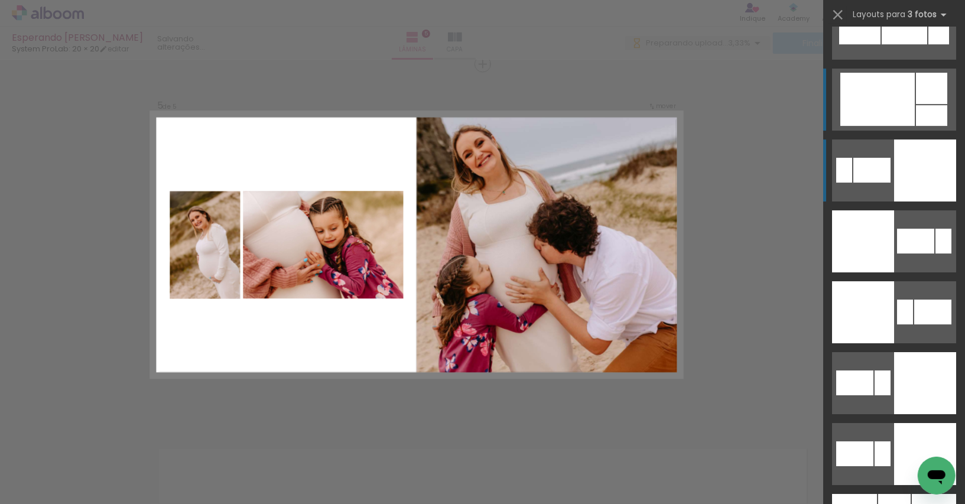
scroll to position [2582, 0]
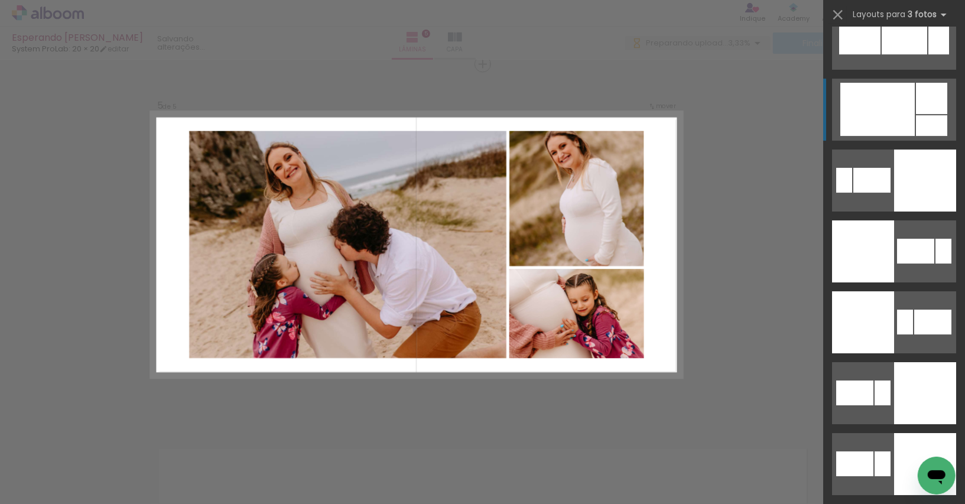
click at [915, 113] on quentale-layouter at bounding box center [894, 110] width 124 height 62
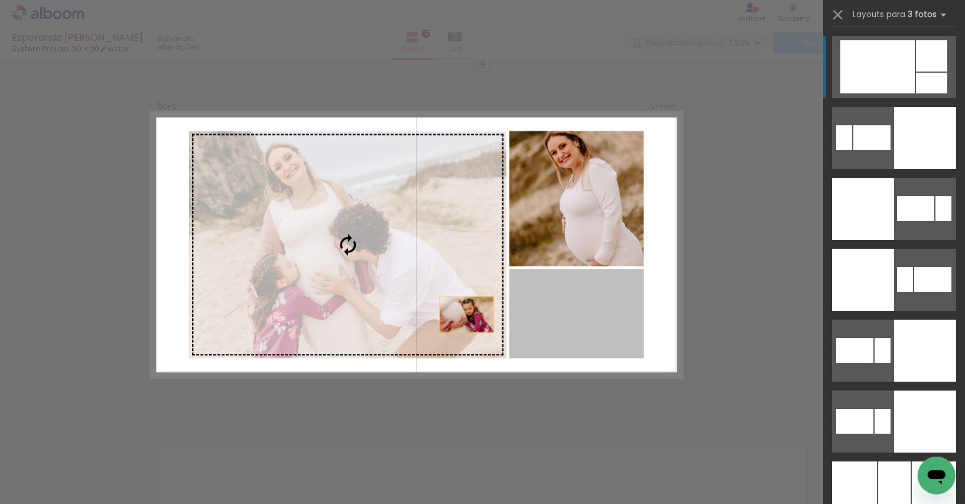
drag, startPoint x: 577, startPoint y: 325, endPoint x: 439, endPoint y: 315, distance: 139.3
click at [0, 0] on slot at bounding box center [0, 0] width 0 height 0
drag, startPoint x: 569, startPoint y: 333, endPoint x: 319, endPoint y: 308, distance: 251.2
click at [0, 0] on slot at bounding box center [0, 0] width 0 height 0
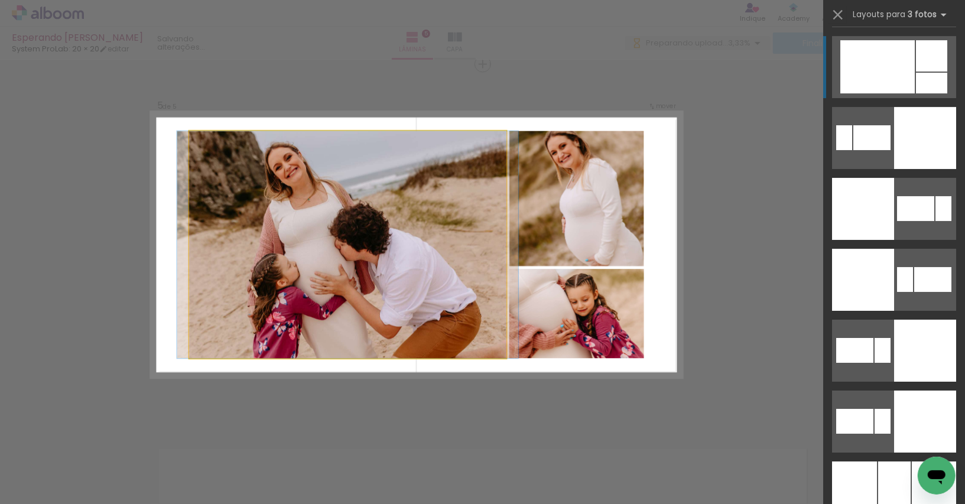
click at [479, 313] on quentale-photo at bounding box center [347, 245] width 317 height 228
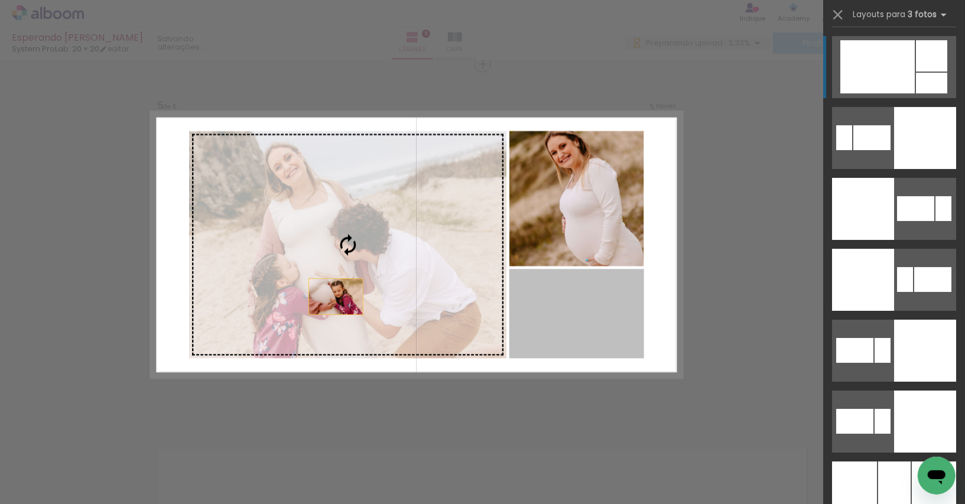
drag, startPoint x: 530, startPoint y: 304, endPoint x: 275, endPoint y: 293, distance: 254.4
click at [0, 0] on slot at bounding box center [0, 0] width 0 height 0
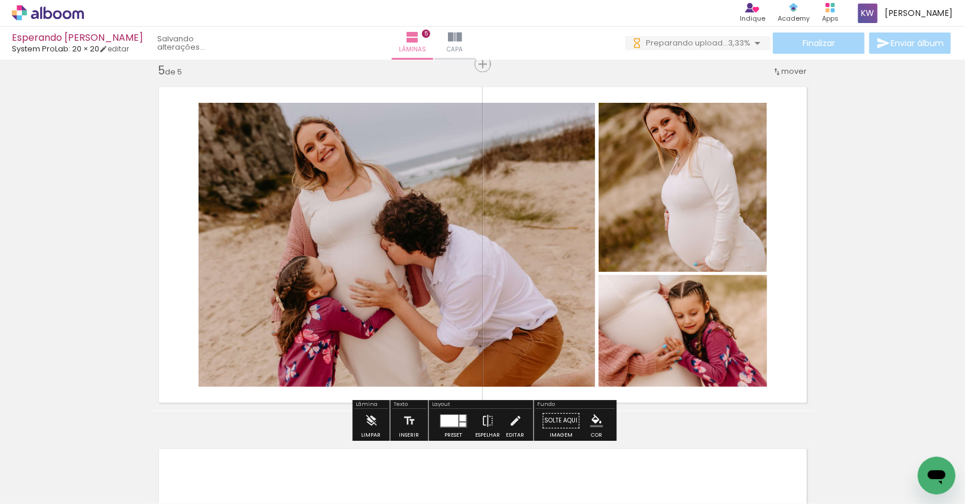
click at [752, 185] on quentale-photo at bounding box center [683, 187] width 168 height 169
click at [745, 335] on quentale-photo at bounding box center [683, 331] width 168 height 112
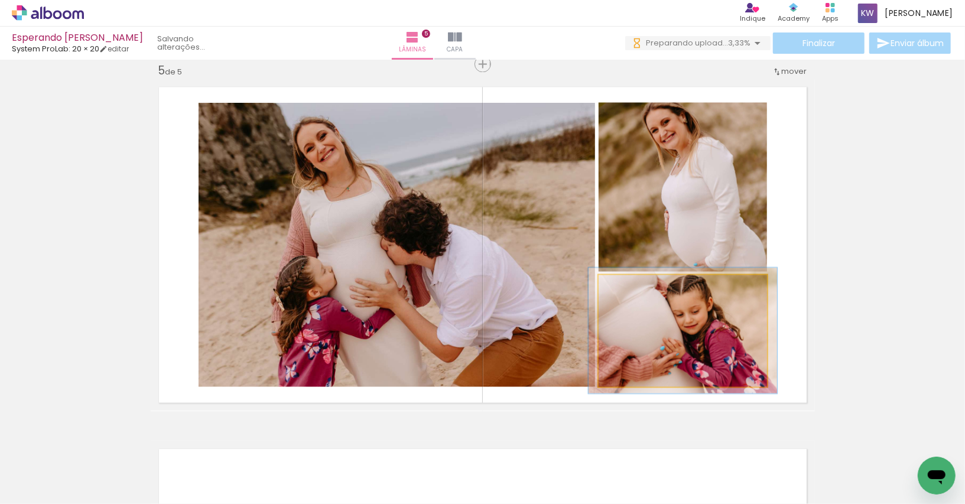
type paper-slider "112"
click at [632, 291] on div at bounding box center [631, 287] width 19 height 19
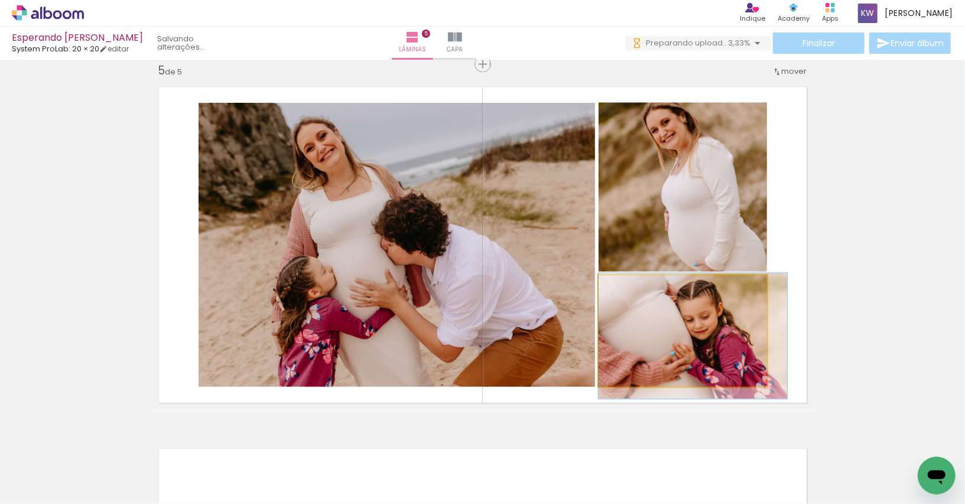
drag, startPoint x: 667, startPoint y: 329, endPoint x: 680, endPoint y: 333, distance: 13.3
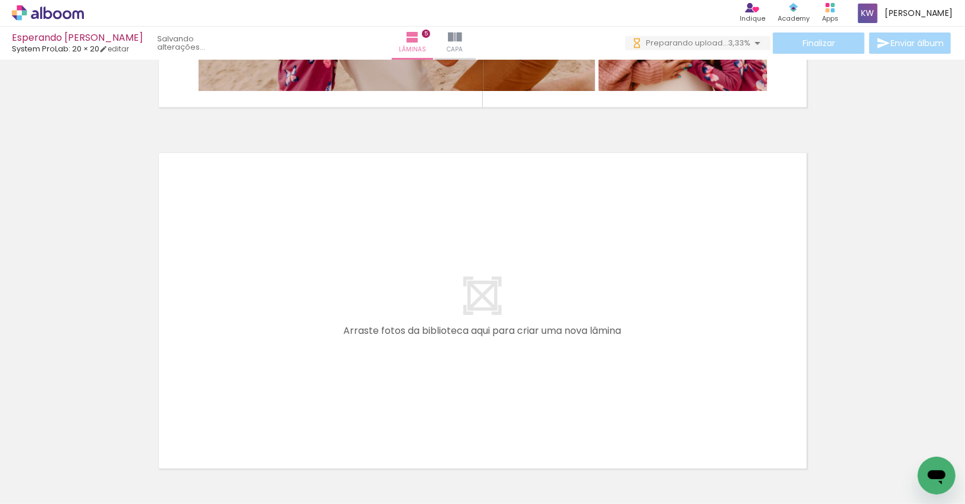
scroll to position [0, 710]
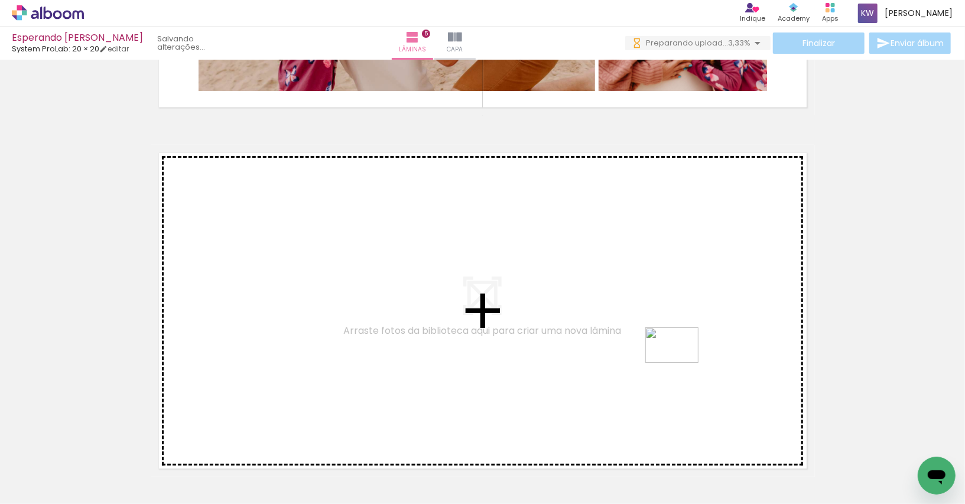
drag, startPoint x: 677, startPoint y: 463, endPoint x: 681, endPoint y: 363, distance: 100.6
click at [681, 363] on quentale-workspace at bounding box center [482, 252] width 965 height 504
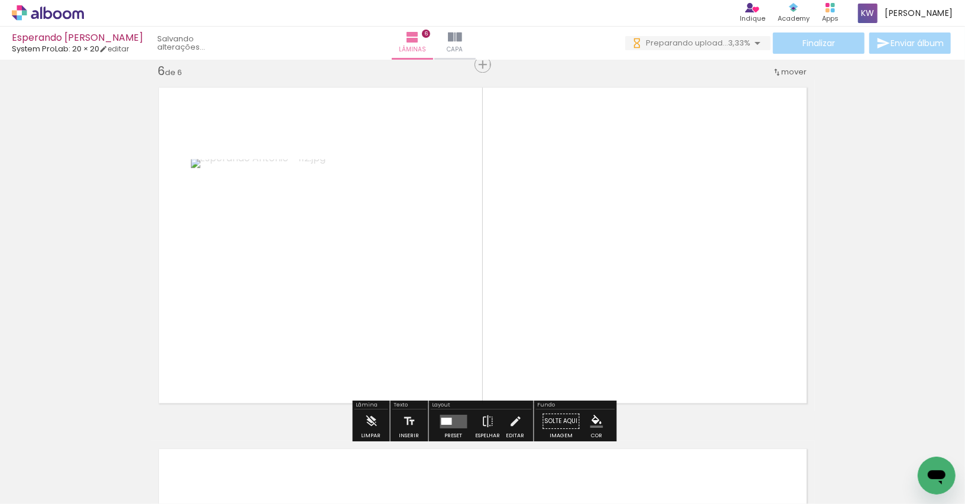
scroll to position [1823, 0]
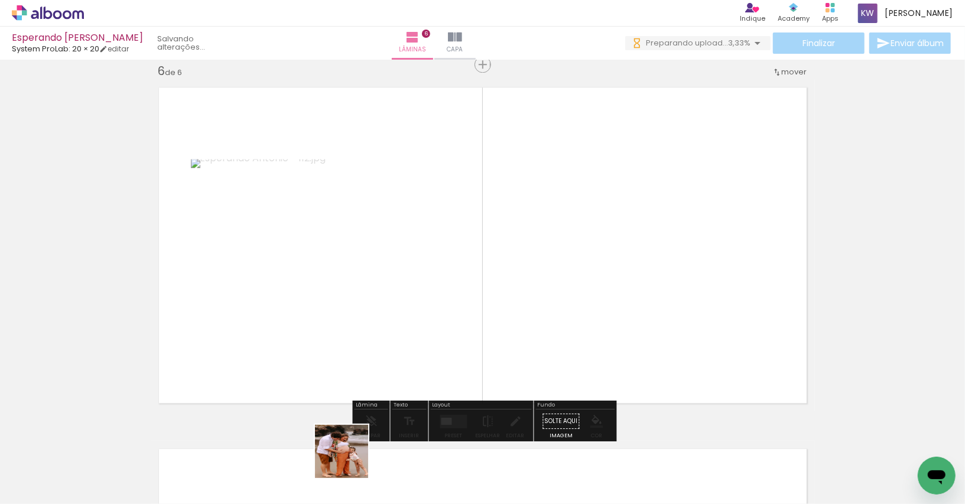
drag, startPoint x: 345, startPoint y: 479, endPoint x: 521, endPoint y: 300, distance: 251.2
click at [521, 300] on quentale-workspace at bounding box center [482, 252] width 965 height 504
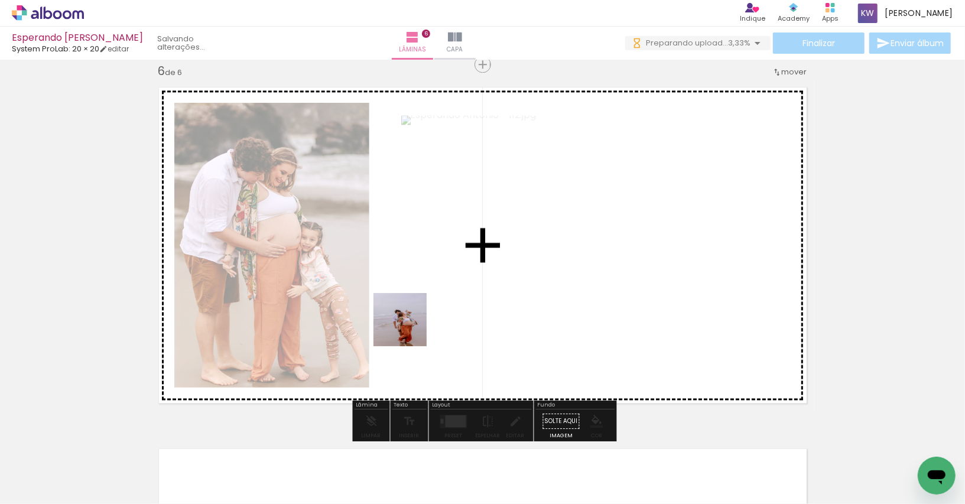
drag, startPoint x: 402, startPoint y: 468, endPoint x: 425, endPoint y: 272, distance: 196.4
click at [426, 271] on quentale-workspace at bounding box center [482, 252] width 965 height 504
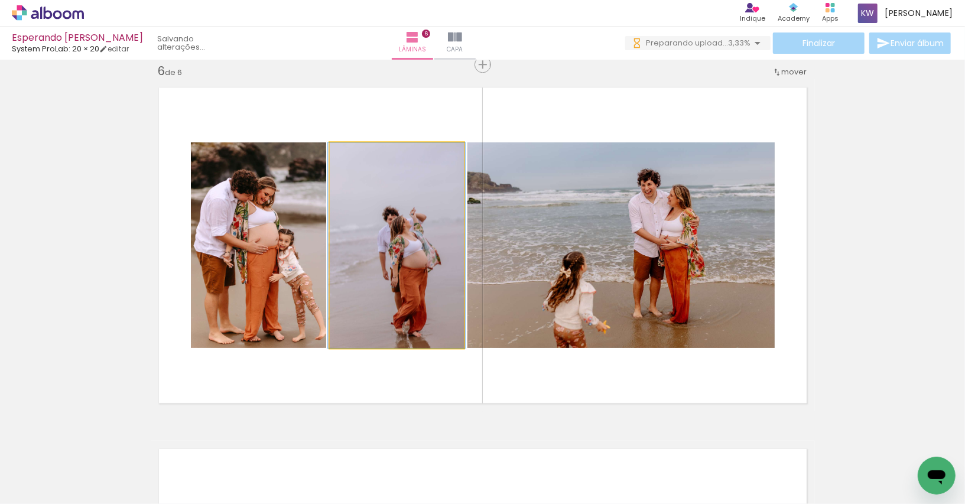
click at [381, 219] on quentale-photo at bounding box center [397, 245] width 134 height 206
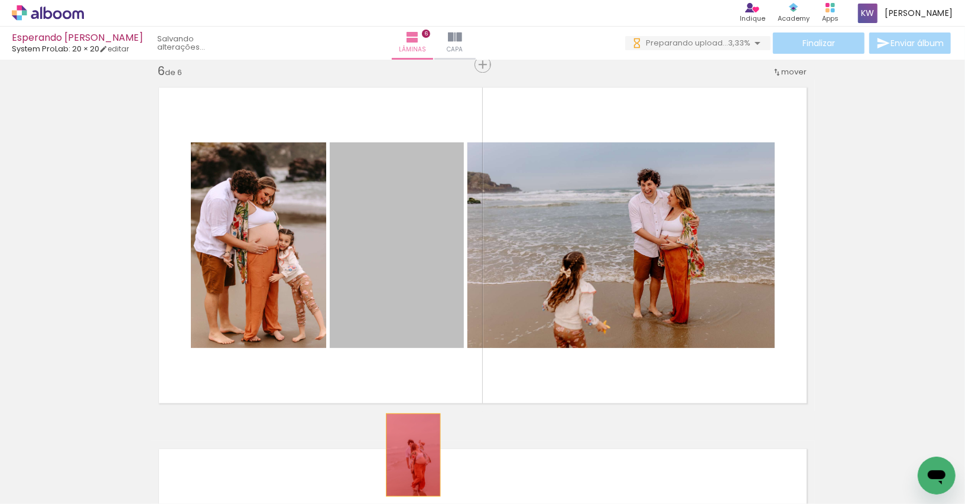
drag, startPoint x: 414, startPoint y: 210, endPoint x: 413, endPoint y: 455, distance: 244.1
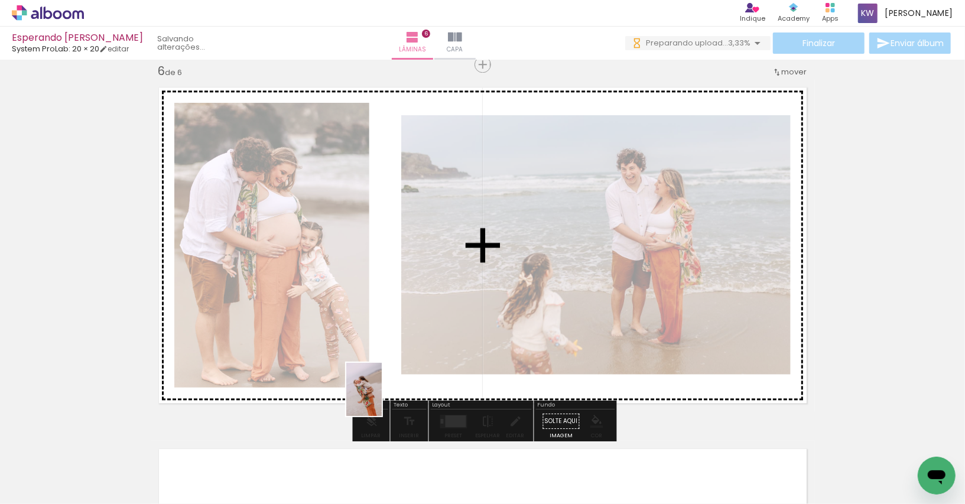
drag, startPoint x: 480, startPoint y: 483, endPoint x: 382, endPoint y: 398, distance: 129.9
click at [382, 398] on quentale-workspace at bounding box center [482, 252] width 965 height 504
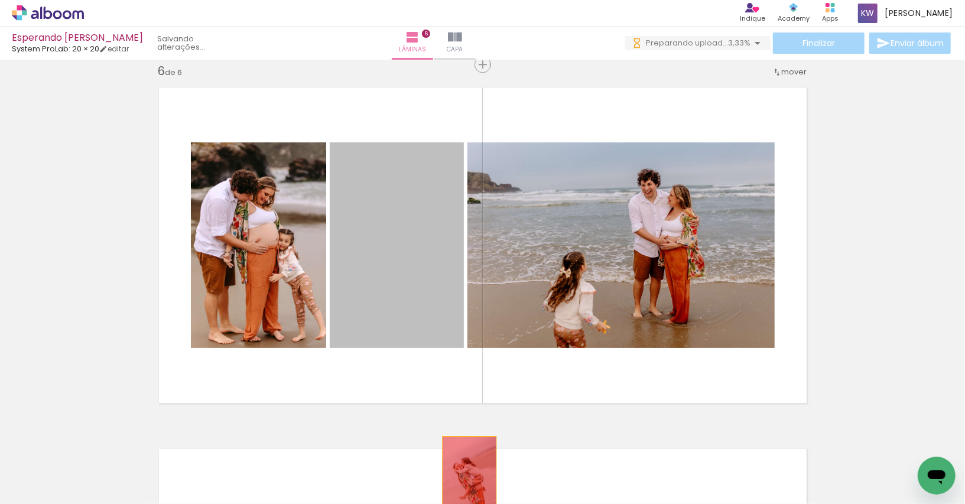
drag, startPoint x: 397, startPoint y: 300, endPoint x: 468, endPoint y: 475, distance: 189.3
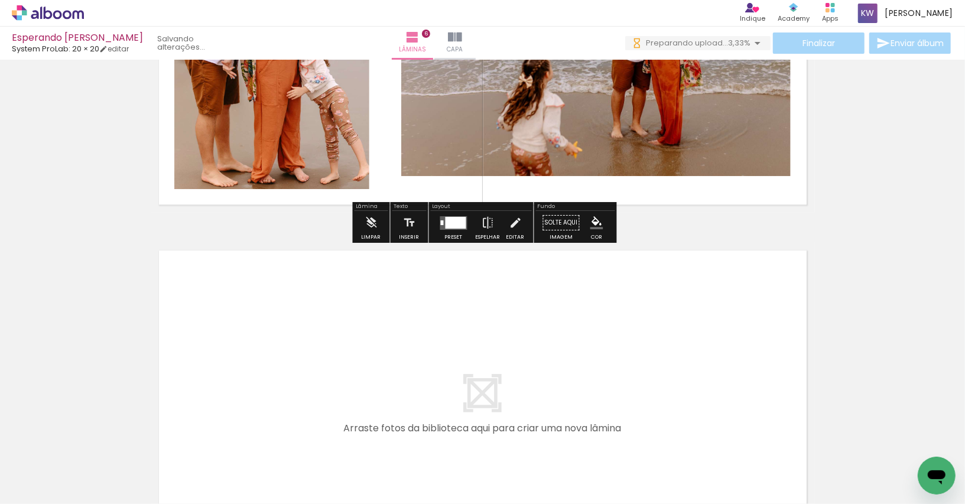
scroll to position [2023, 0]
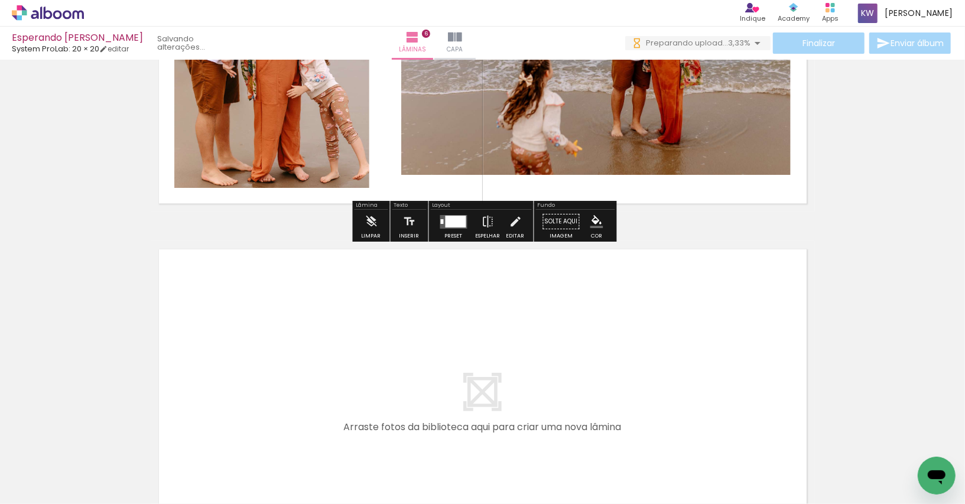
drag, startPoint x: 278, startPoint y: 472, endPoint x: 364, endPoint y: 374, distance: 130.2
click at [364, 374] on quentale-workspace at bounding box center [482, 252] width 965 height 504
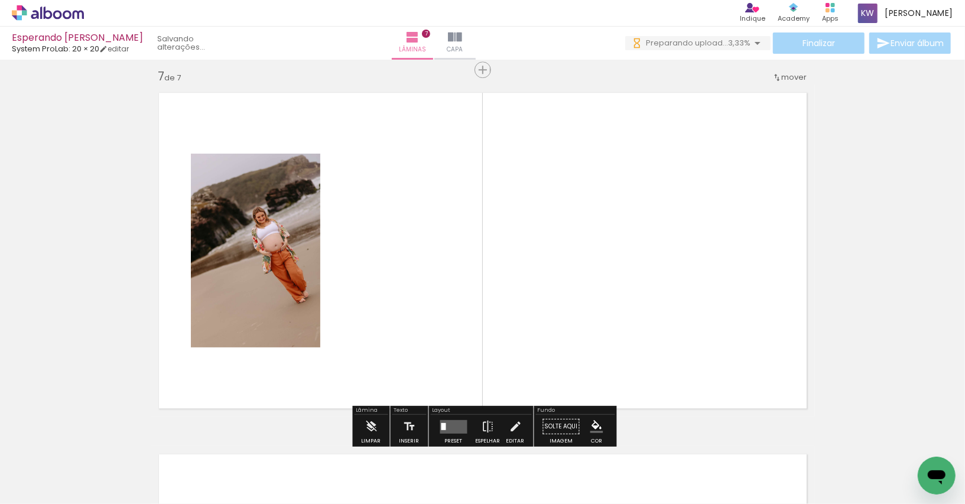
scroll to position [2185, 0]
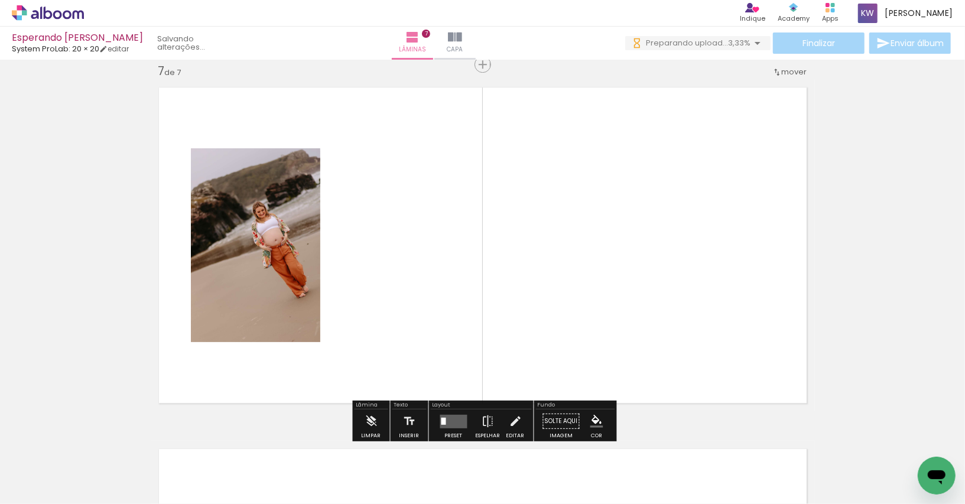
drag, startPoint x: 412, startPoint y: 465, endPoint x: 415, endPoint y: 353, distance: 111.2
click at [415, 353] on quentale-workspace at bounding box center [482, 252] width 965 height 504
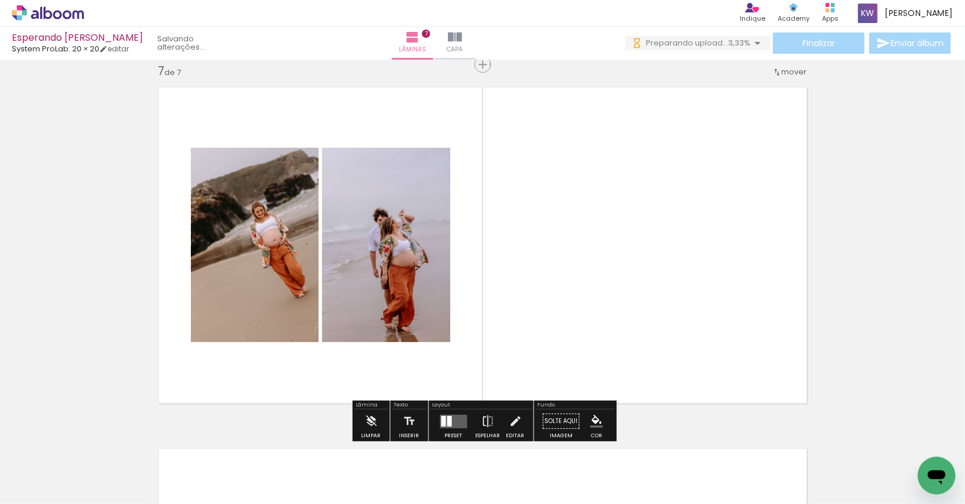
drag, startPoint x: 468, startPoint y: 470, endPoint x: 491, endPoint y: 296, distance: 176.5
click at [489, 296] on quentale-workspace at bounding box center [482, 252] width 965 height 504
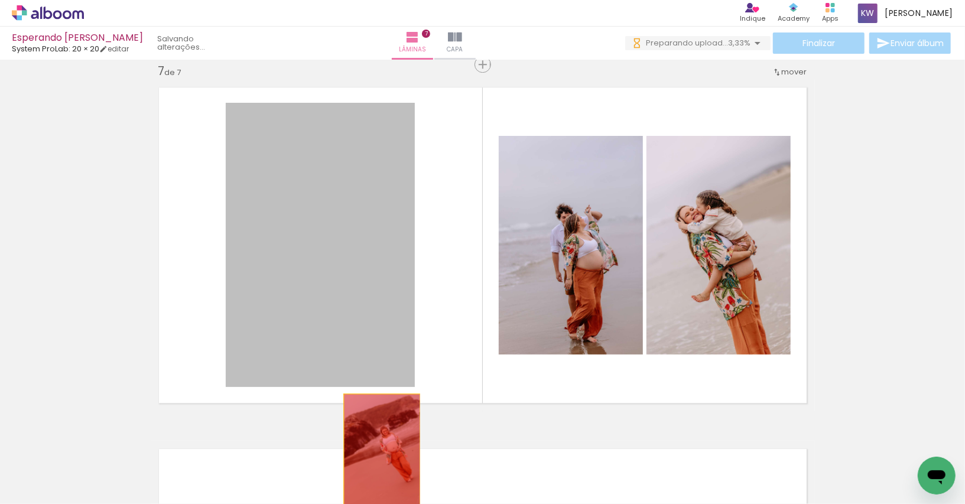
drag, startPoint x: 316, startPoint y: 283, endPoint x: 382, endPoint y: 469, distance: 197.6
click at [382, 469] on quentale-workspace at bounding box center [482, 252] width 965 height 504
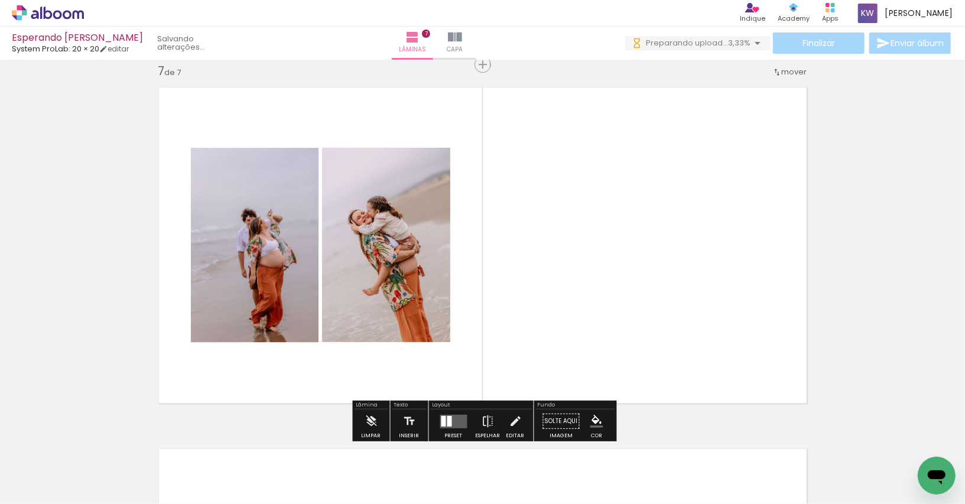
drag, startPoint x: 612, startPoint y: 465, endPoint x: 632, endPoint y: 291, distance: 174.9
click at [632, 291] on quentale-workspace at bounding box center [482, 252] width 965 height 504
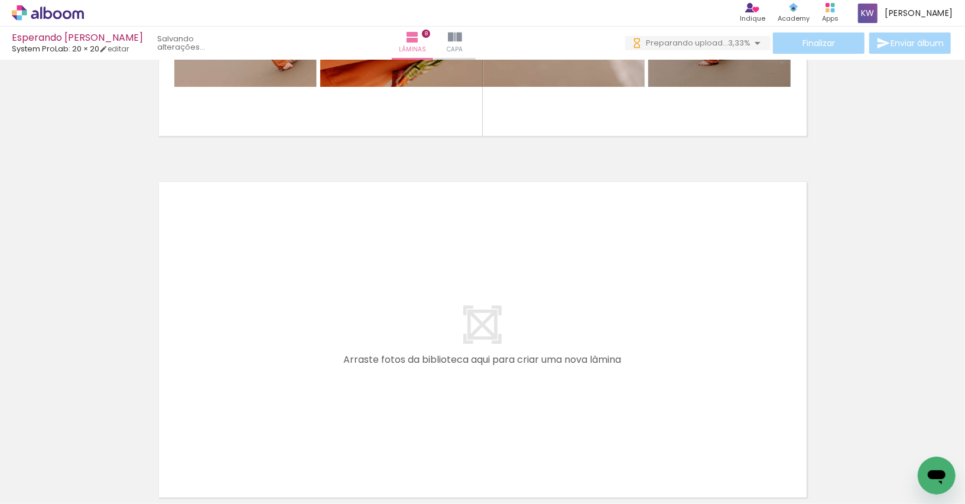
scroll to position [0, 1121]
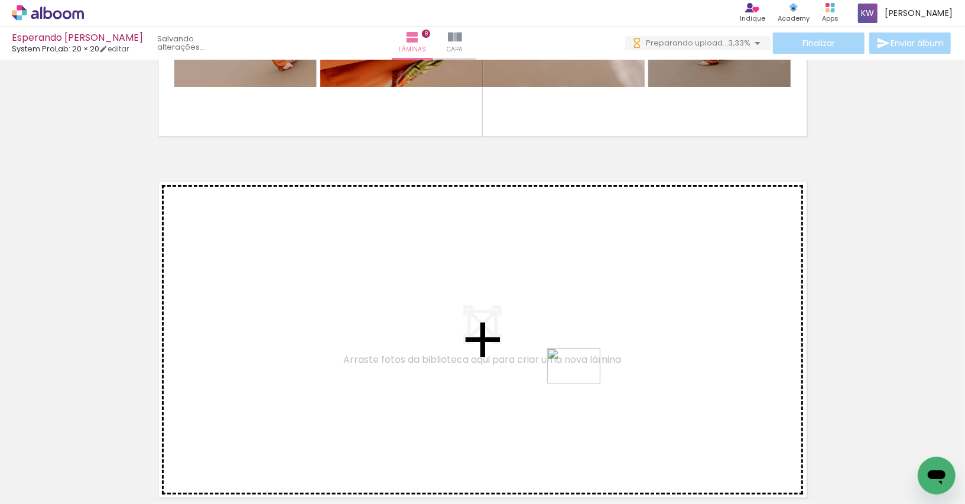
drag, startPoint x: 655, startPoint y: 473, endPoint x: 580, endPoint y: 382, distance: 118.1
click at [580, 382] on quentale-workspace at bounding box center [482, 252] width 965 height 504
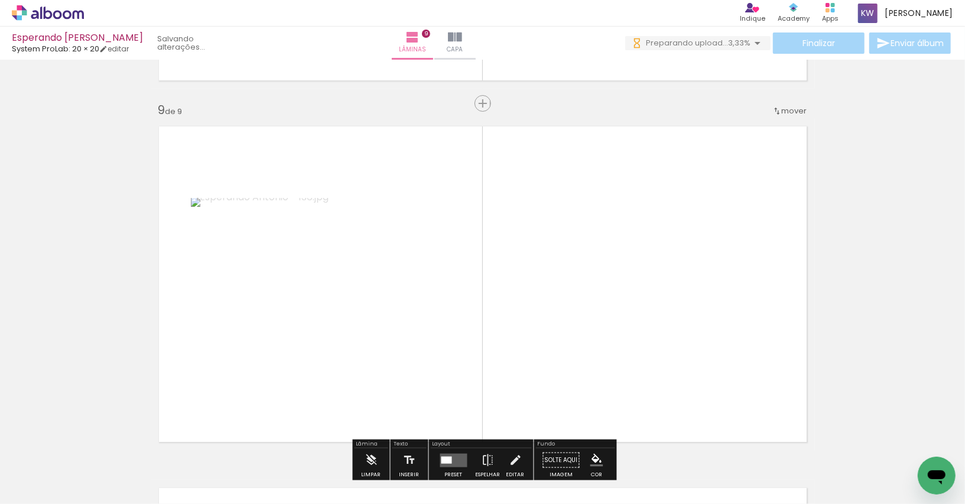
scroll to position [2909, 0]
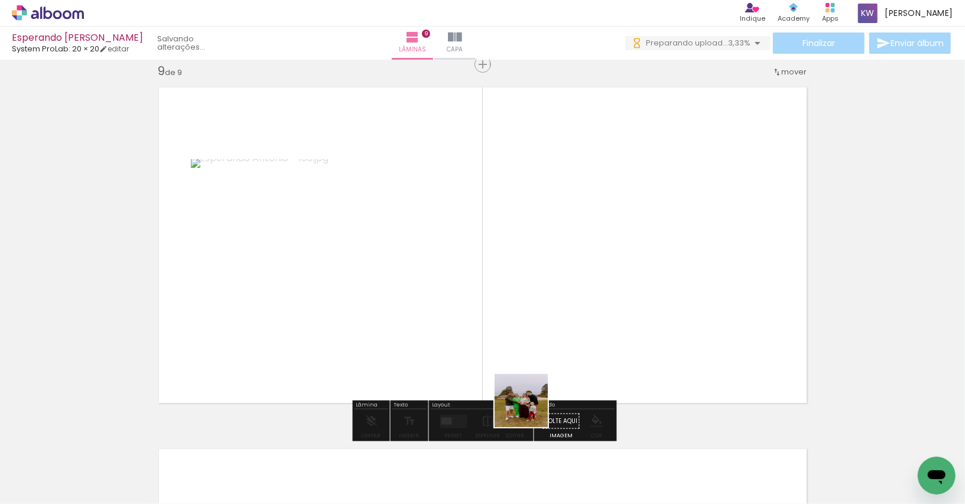
drag, startPoint x: 529, startPoint y: 475, endPoint x: 550, endPoint y: 337, distance: 139.3
click at [550, 337] on quentale-workspace at bounding box center [482, 252] width 965 height 504
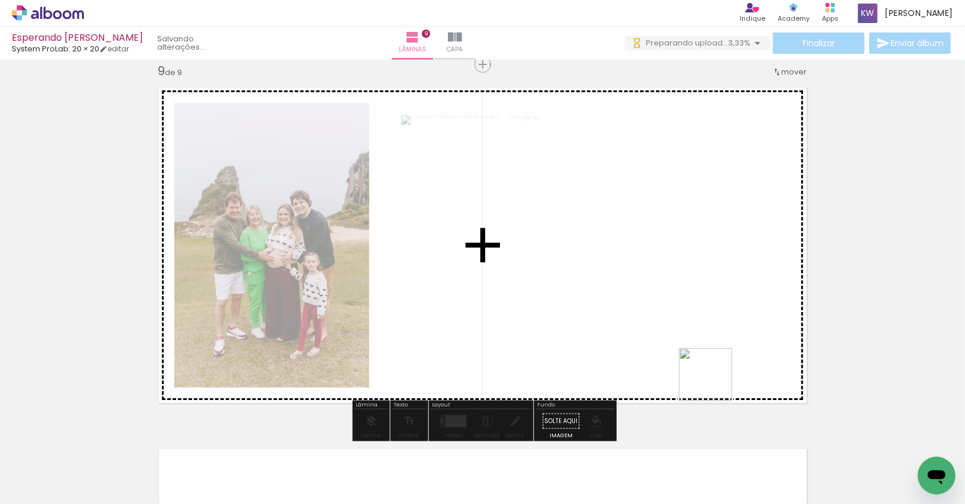
drag, startPoint x: 730, startPoint y: 479, endPoint x: 712, endPoint y: 376, distance: 103.9
click at [712, 376] on quentale-workspace at bounding box center [482, 252] width 965 height 504
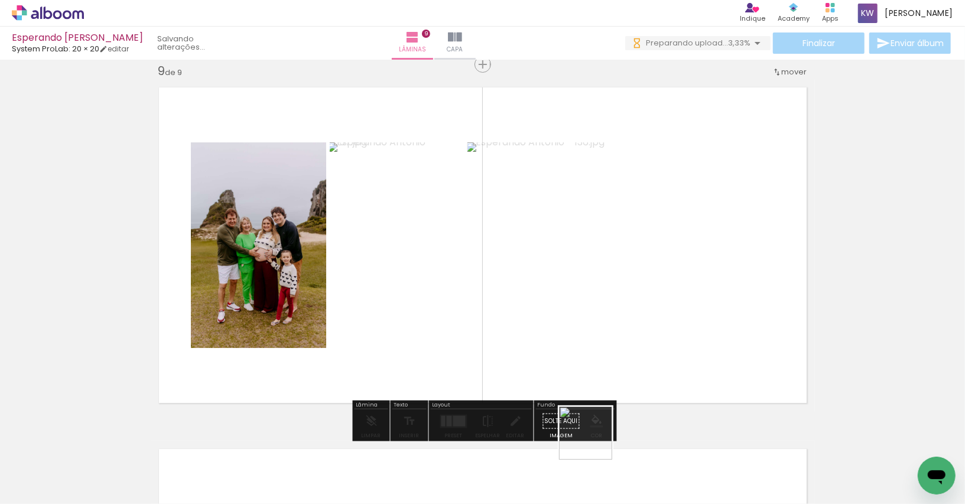
drag, startPoint x: 599, startPoint y: 470, endPoint x: 567, endPoint y: 382, distance: 93.1
click at [567, 382] on quentale-workspace at bounding box center [482, 252] width 965 height 504
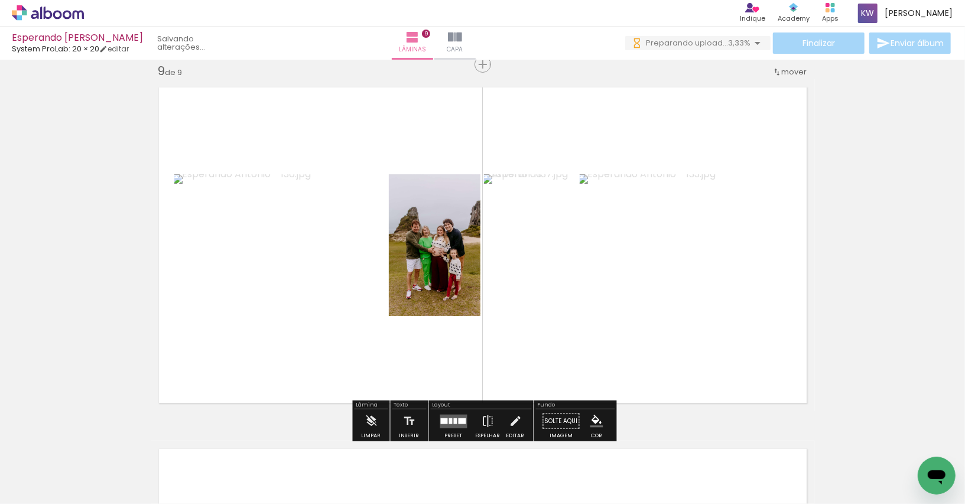
click at [460, 419] on div at bounding box center [463, 421] width 8 height 6
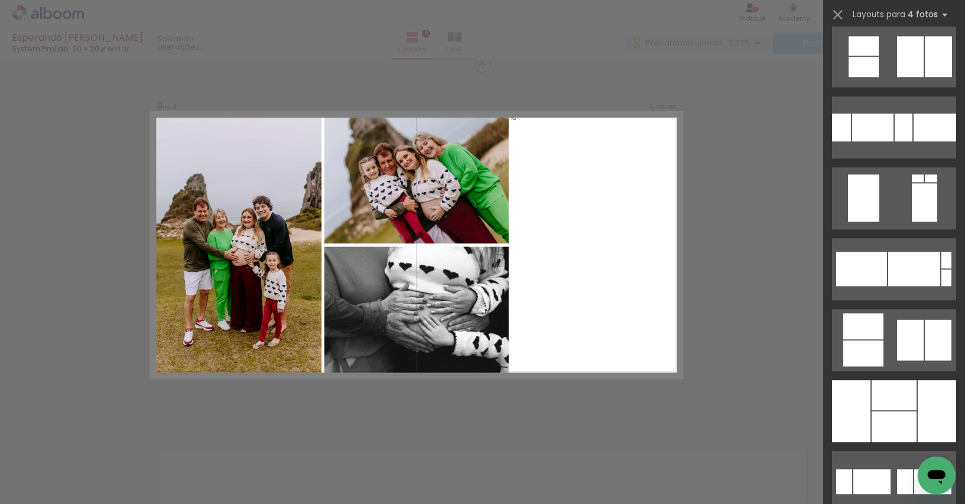
scroll to position [1774, 0]
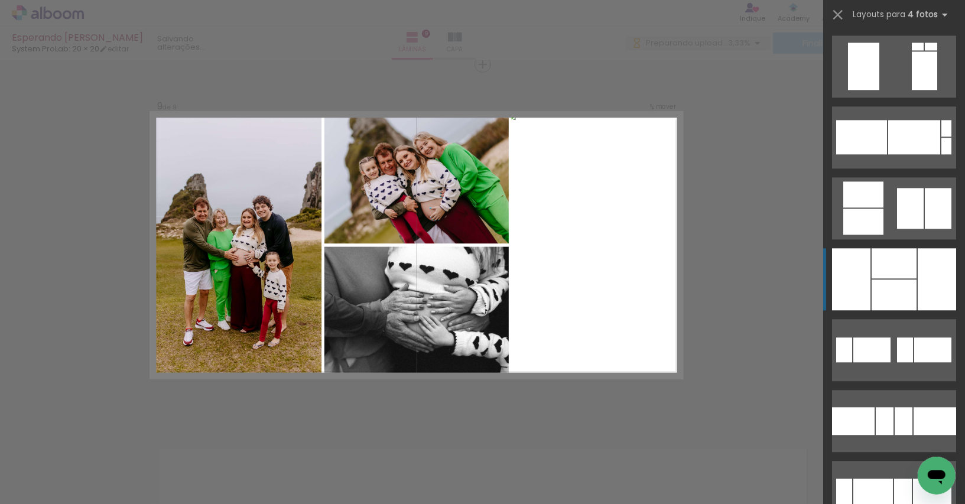
click at [909, 298] on div at bounding box center [894, 295] width 45 height 31
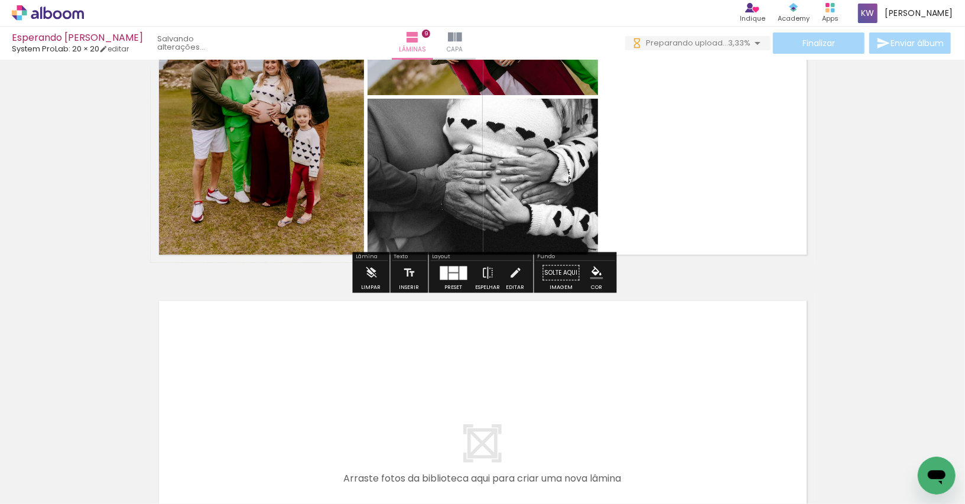
scroll to position [3110, 0]
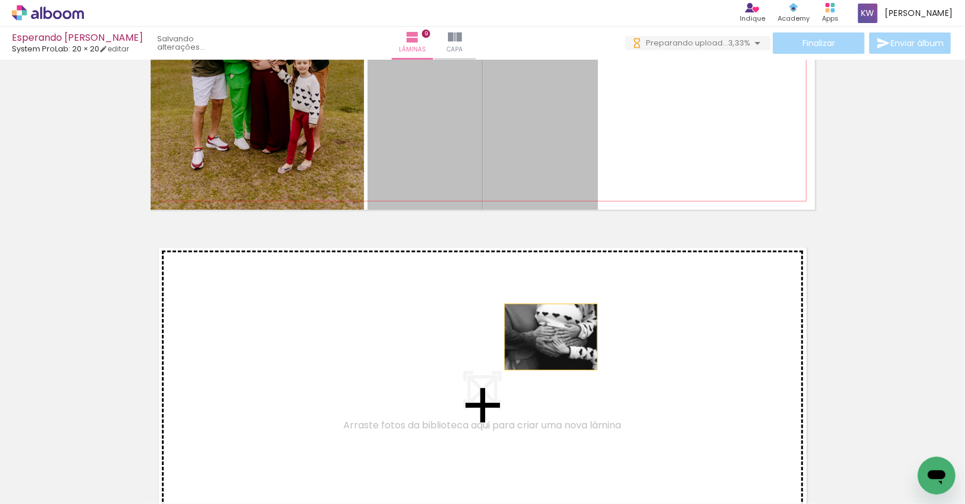
drag, startPoint x: 551, startPoint y: 155, endPoint x: 549, endPoint y: 336, distance: 180.9
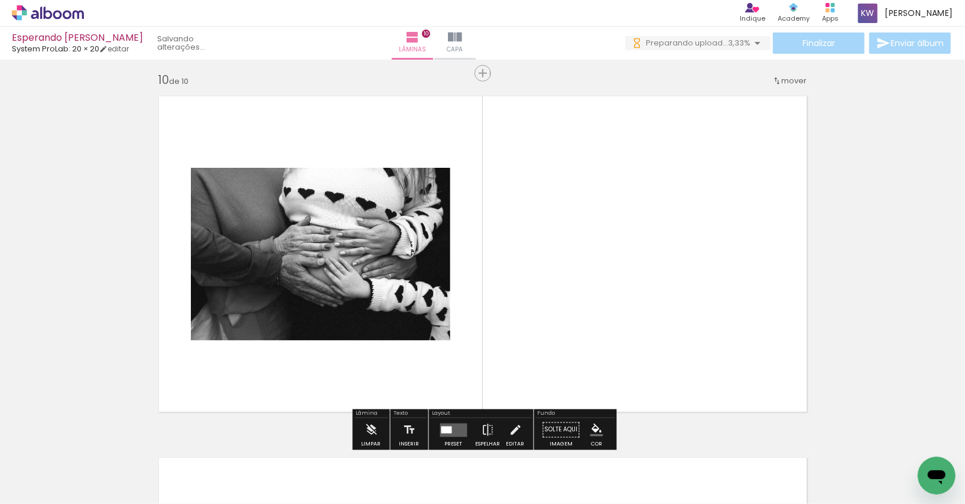
scroll to position [3270, 0]
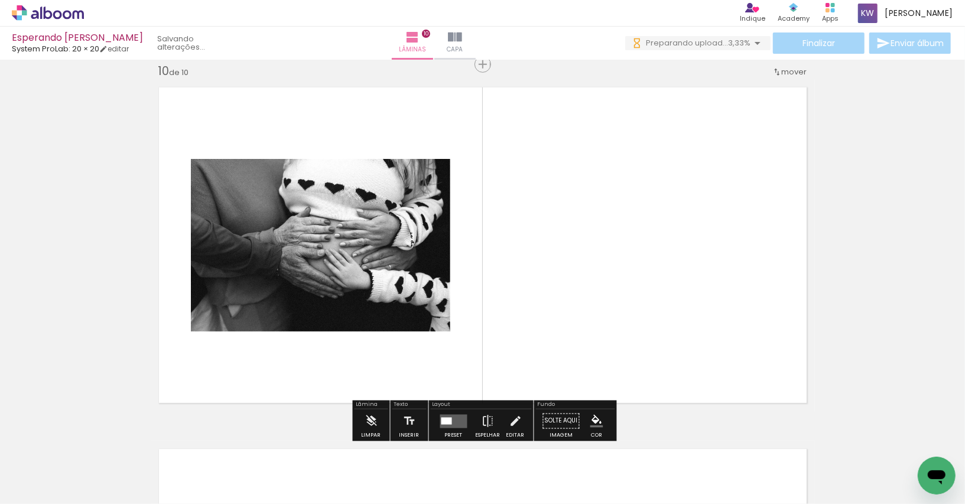
click at [443, 416] on quentale-layouter at bounding box center [453, 421] width 27 height 14
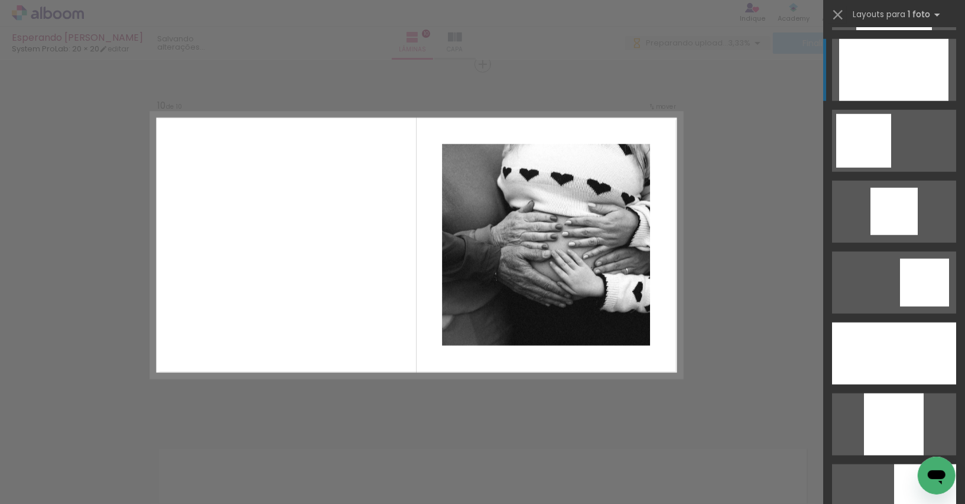
scroll to position [825, 0]
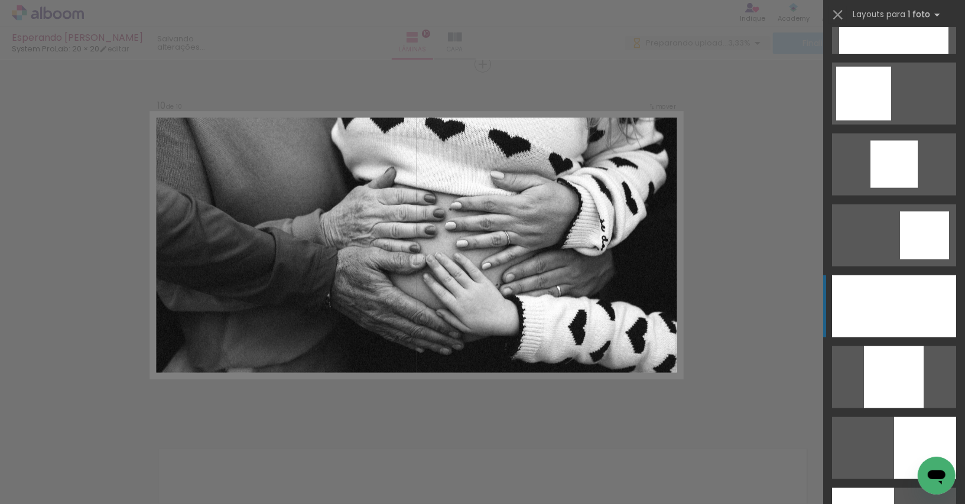
click at [888, 290] on div at bounding box center [894, 306] width 124 height 62
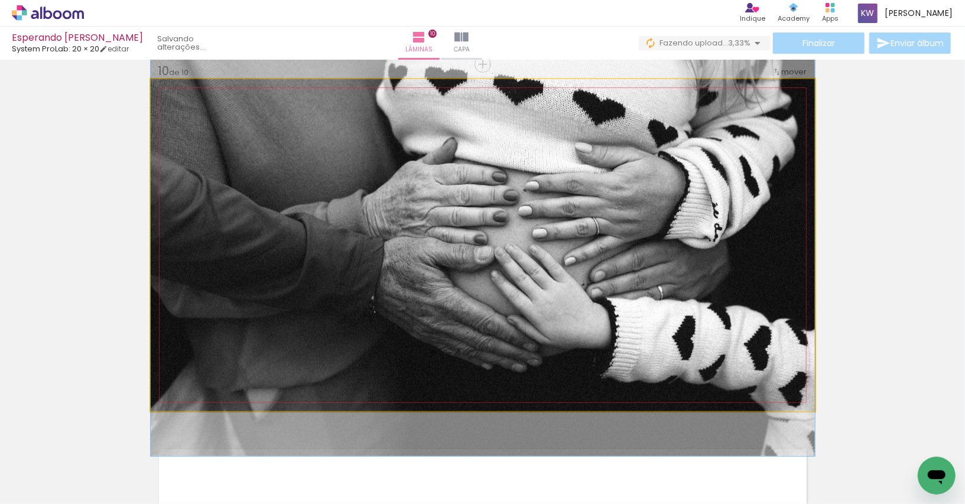
drag, startPoint x: 585, startPoint y: 287, endPoint x: 585, endPoint y: 277, distance: 10.0
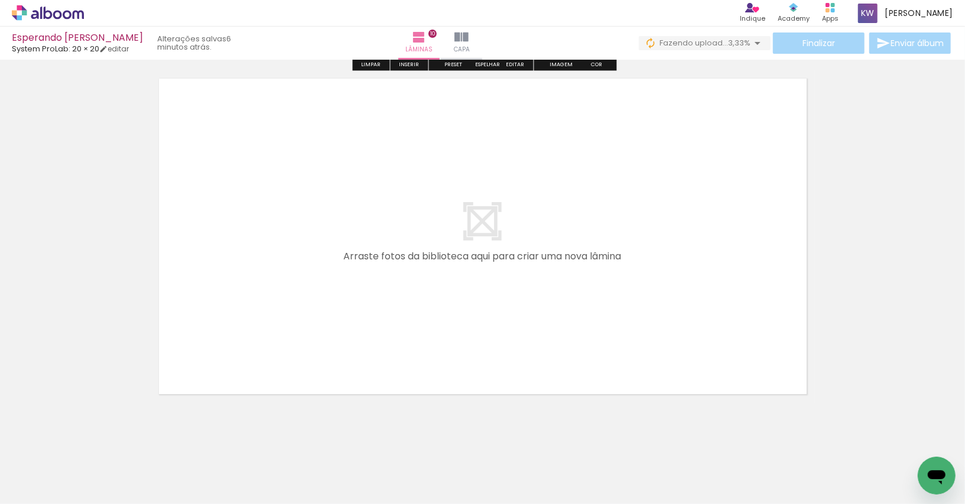
scroll to position [3654, 0]
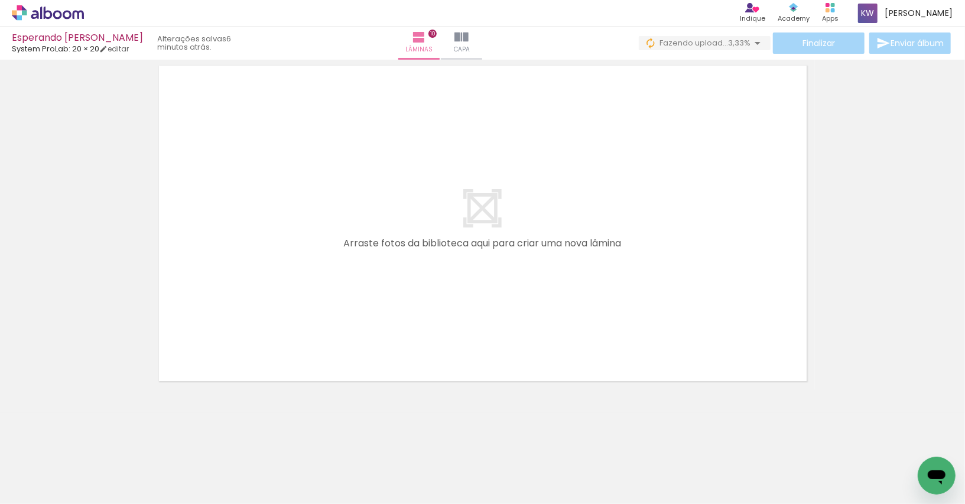
drag, startPoint x: 391, startPoint y: 473, endPoint x: 434, endPoint y: 254, distance: 222.8
click at [434, 254] on quentale-workspace at bounding box center [482, 252] width 965 height 504
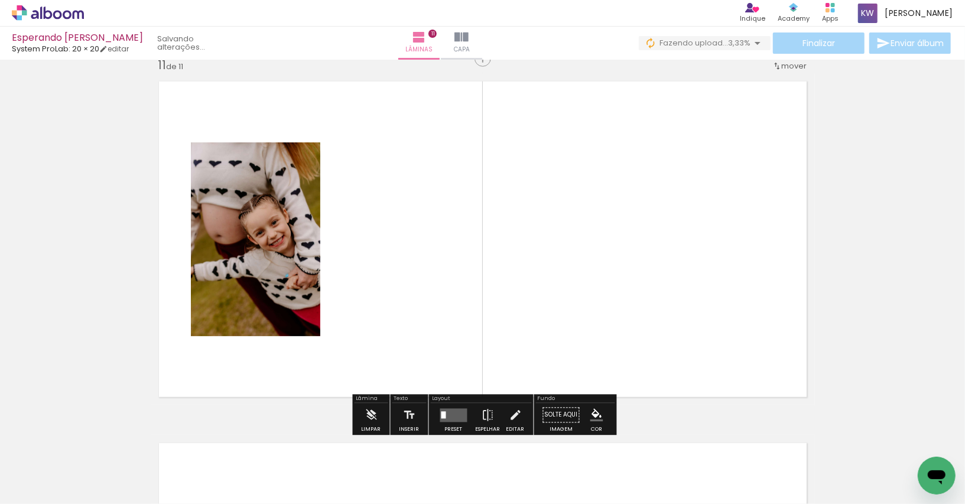
scroll to position [3632, 0]
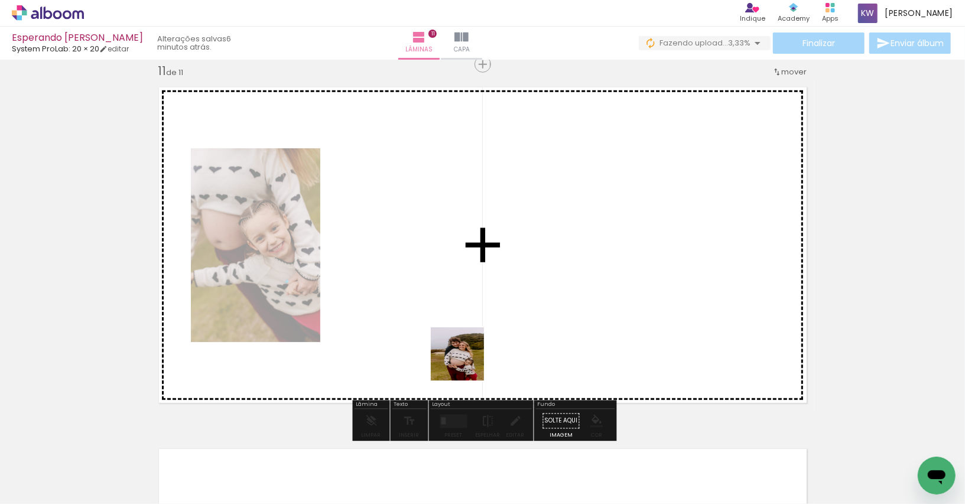
drag, startPoint x: 466, startPoint y: 460, endPoint x: 466, endPoint y: 291, distance: 169.6
click at [466, 291] on quentale-workspace at bounding box center [482, 252] width 965 height 504
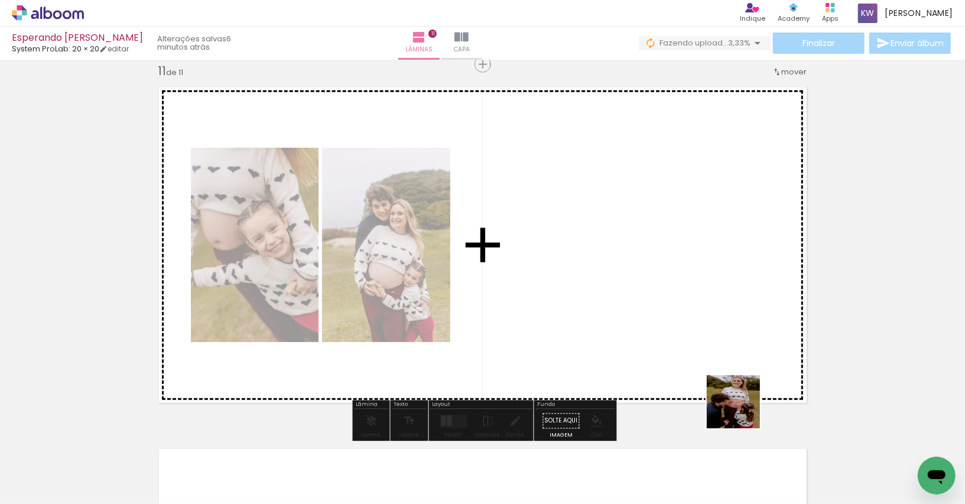
drag, startPoint x: 793, startPoint y: 456, endPoint x: 658, endPoint y: 295, distance: 209.8
click at [658, 295] on quentale-workspace at bounding box center [482, 252] width 965 height 504
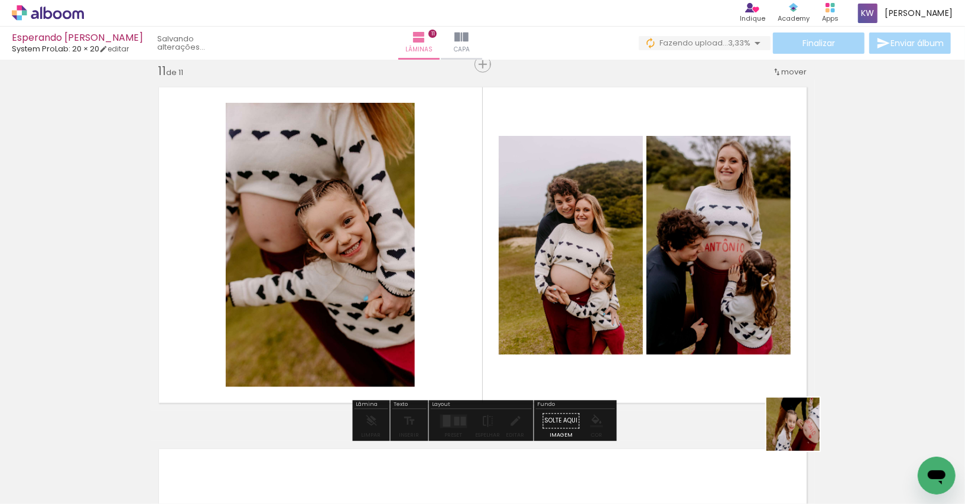
drag, startPoint x: 876, startPoint y: 465, endPoint x: 707, endPoint y: 368, distance: 194.3
click at [707, 368] on quentale-workspace at bounding box center [482, 252] width 965 height 504
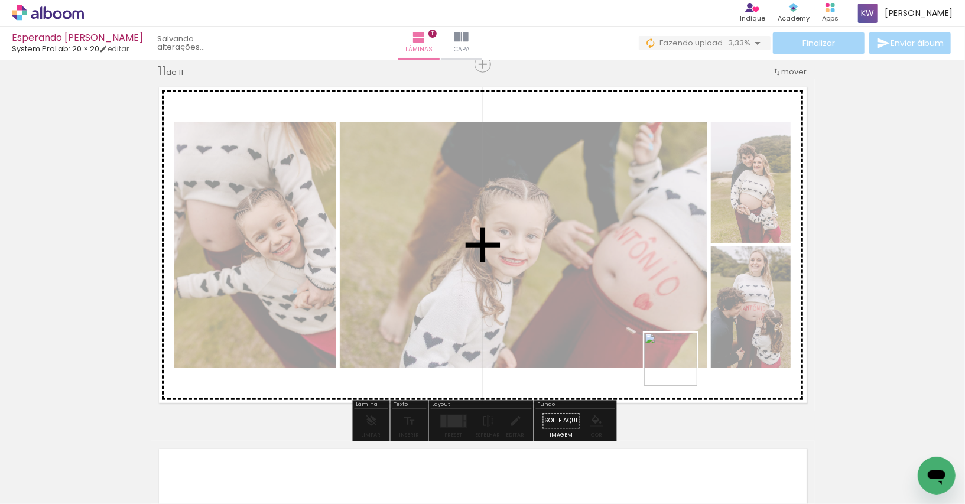
drag, startPoint x: 907, startPoint y: 456, endPoint x: 658, endPoint y: 354, distance: 268.5
click at [658, 354] on quentale-workspace at bounding box center [482, 252] width 965 height 504
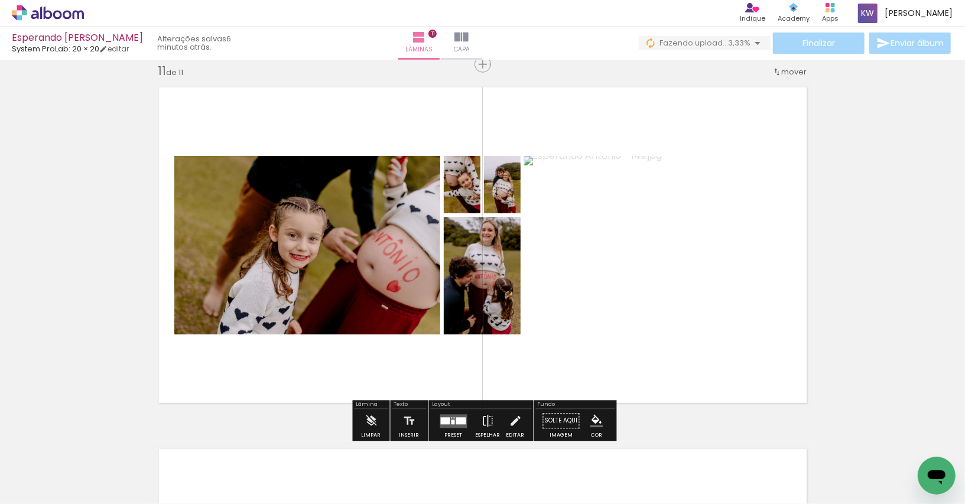
click at [446, 418] on div at bounding box center [445, 420] width 9 height 7
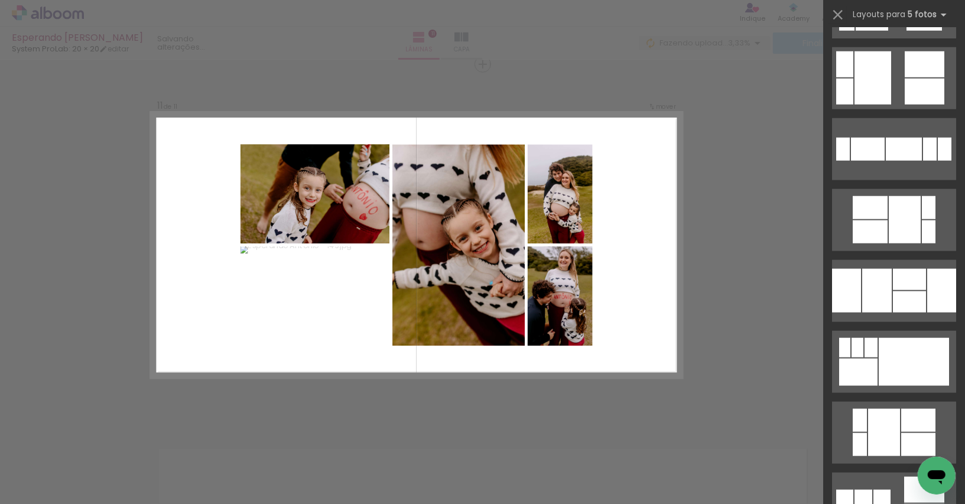
scroll to position [778, 0]
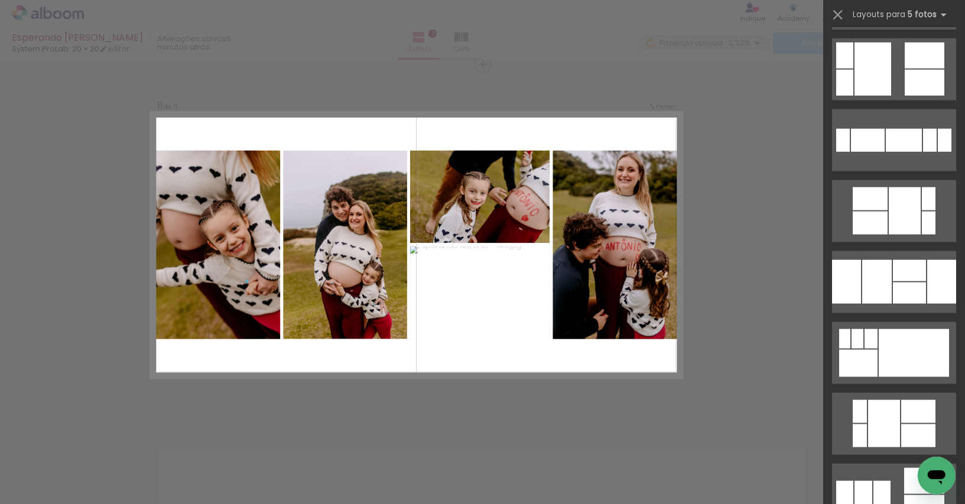
click at [901, 270] on div at bounding box center [909, 270] width 33 height 21
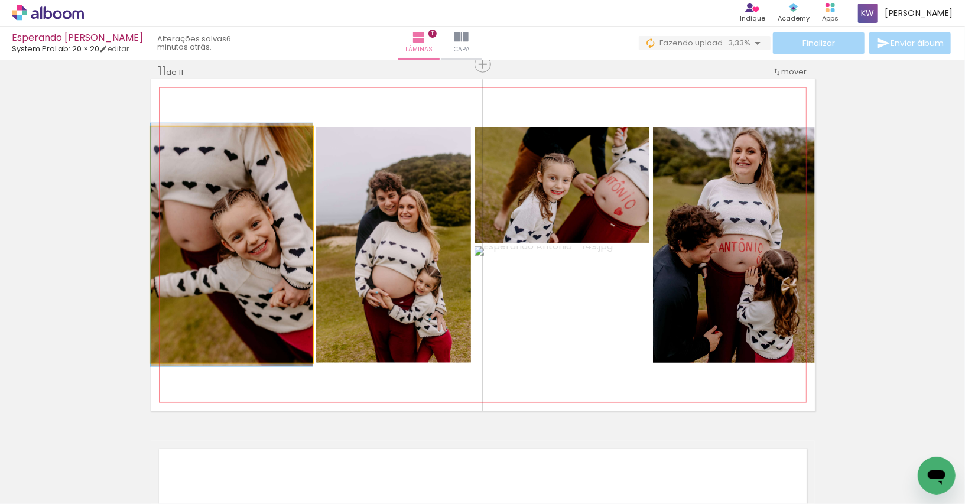
drag, startPoint x: 271, startPoint y: 268, endPoint x: 378, endPoint y: 267, distance: 107.0
click at [0, 0] on slot at bounding box center [0, 0] width 0 height 0
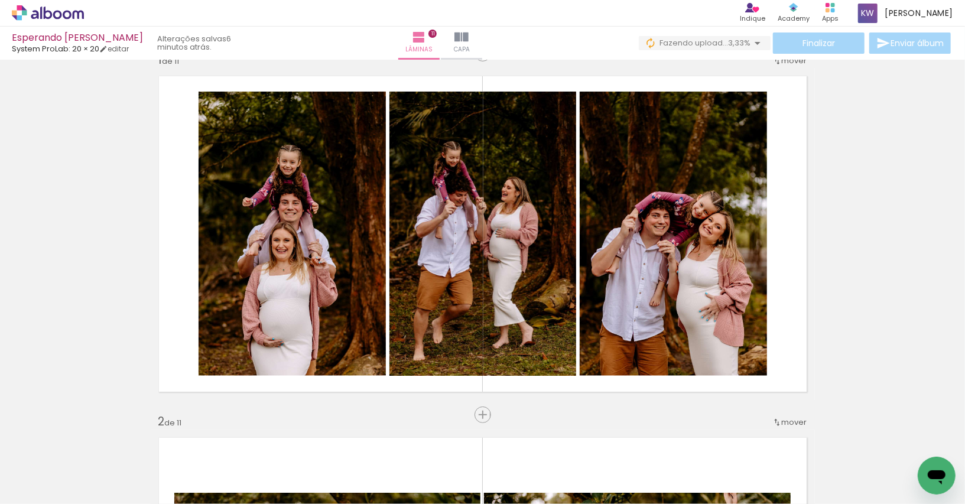
scroll to position [22, 0]
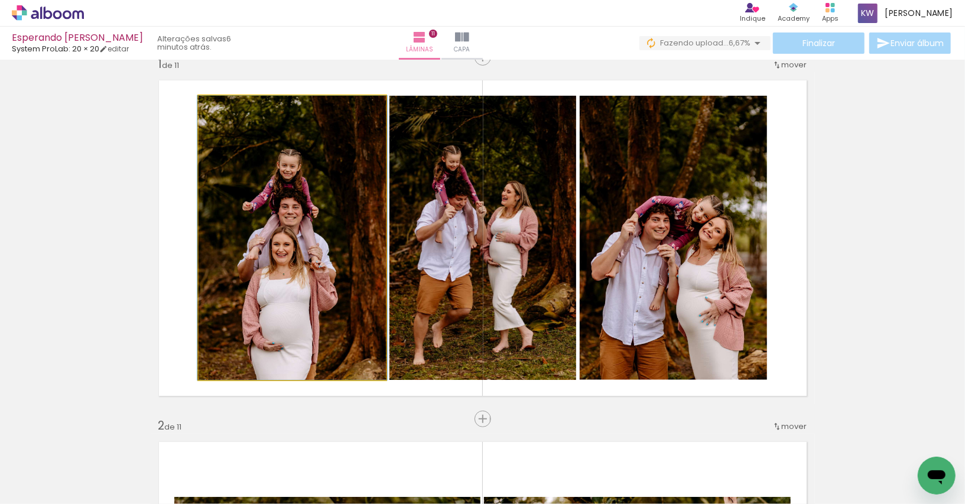
click at [351, 238] on quentale-photo at bounding box center [292, 238] width 187 height 284
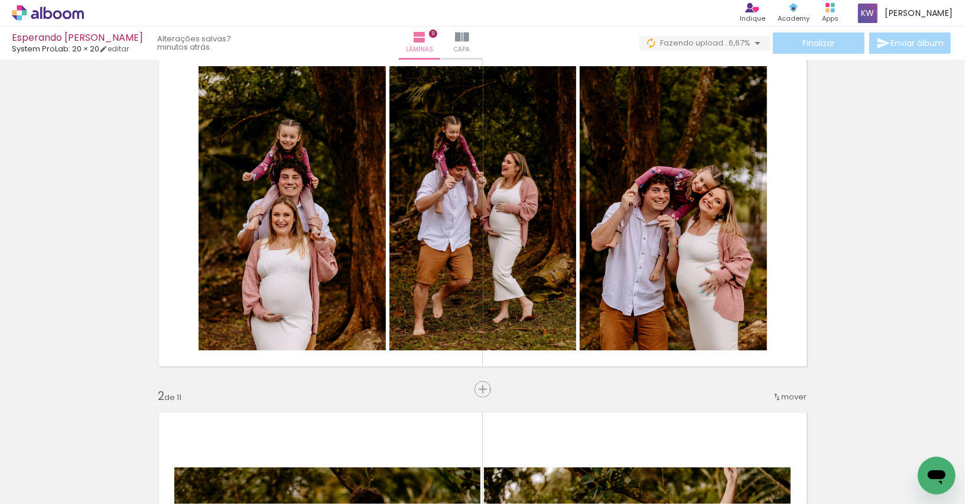
scroll to position [0, 0]
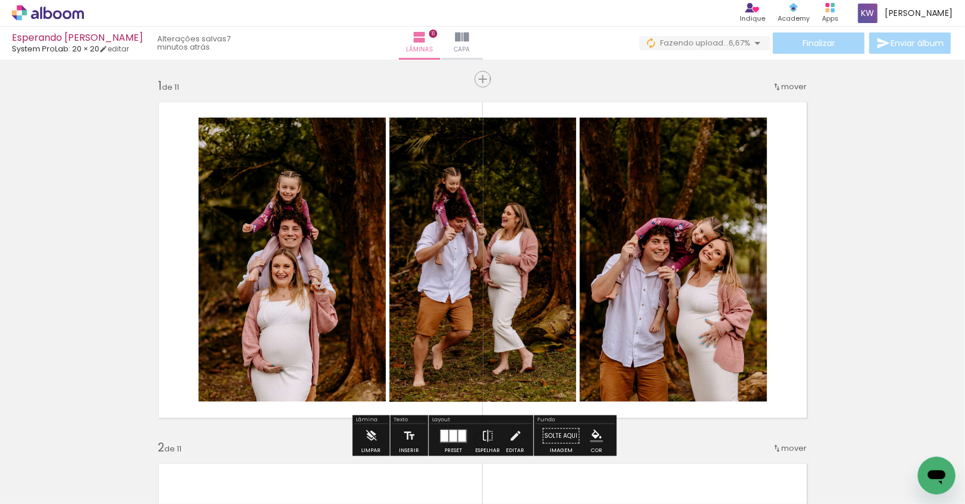
click at [351, 238] on quentale-photo at bounding box center [292, 260] width 187 height 284
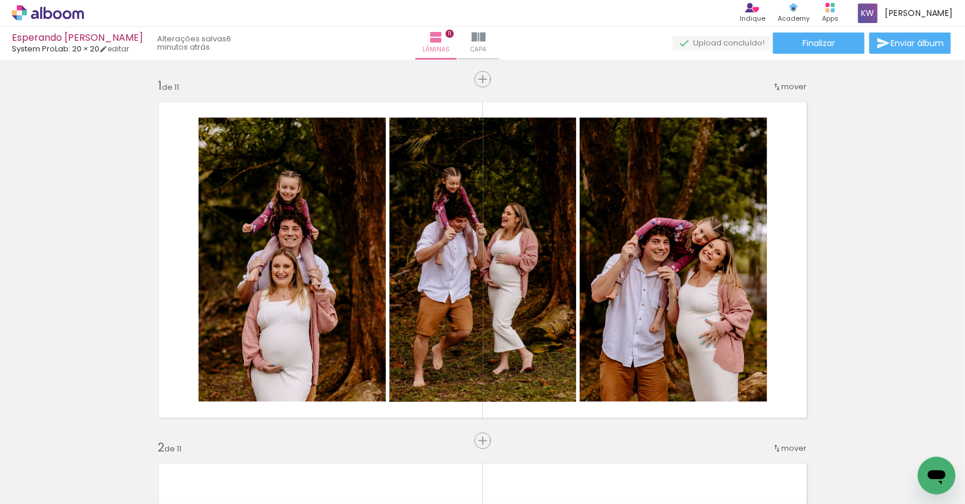
scroll to position [0, 1121]
